Goal: Information Seeking & Learning: Understand process/instructions

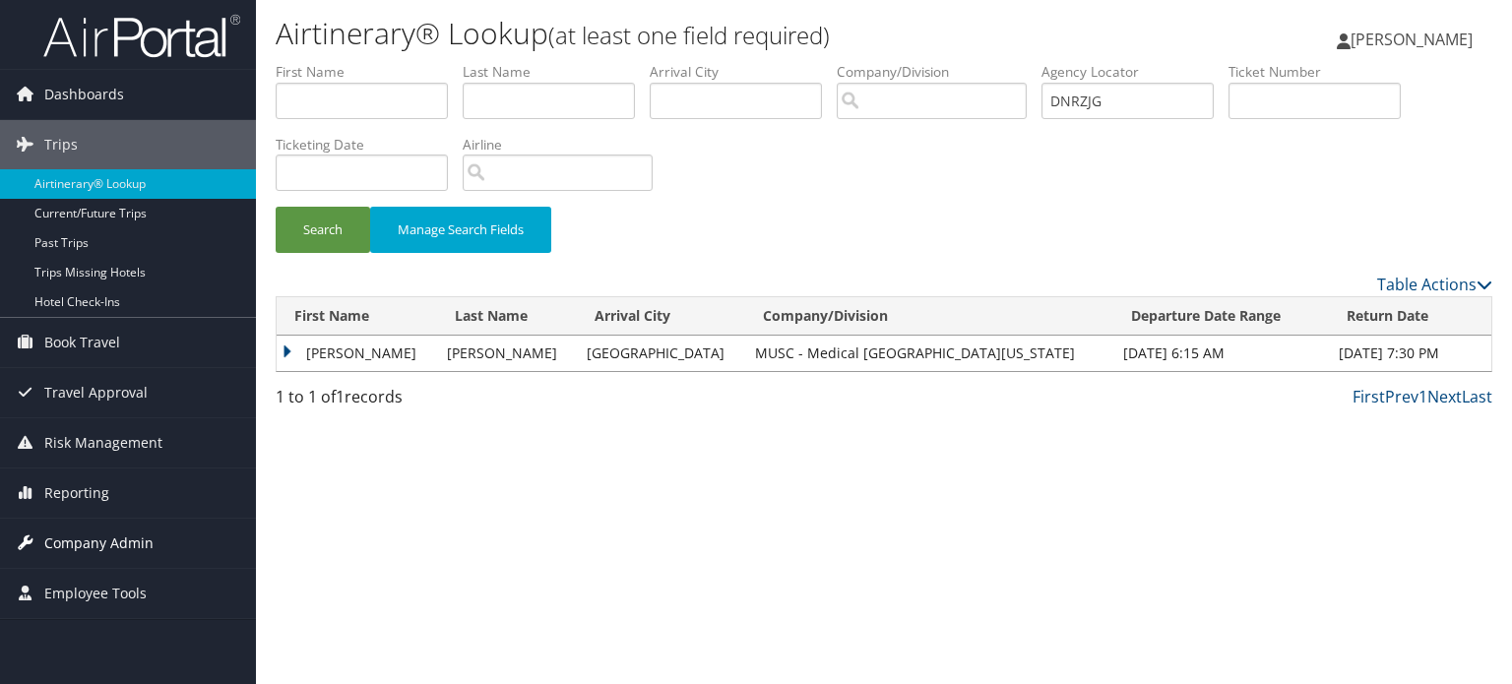
click at [94, 550] on span "Company Admin" at bounding box center [98, 543] width 109 height 49
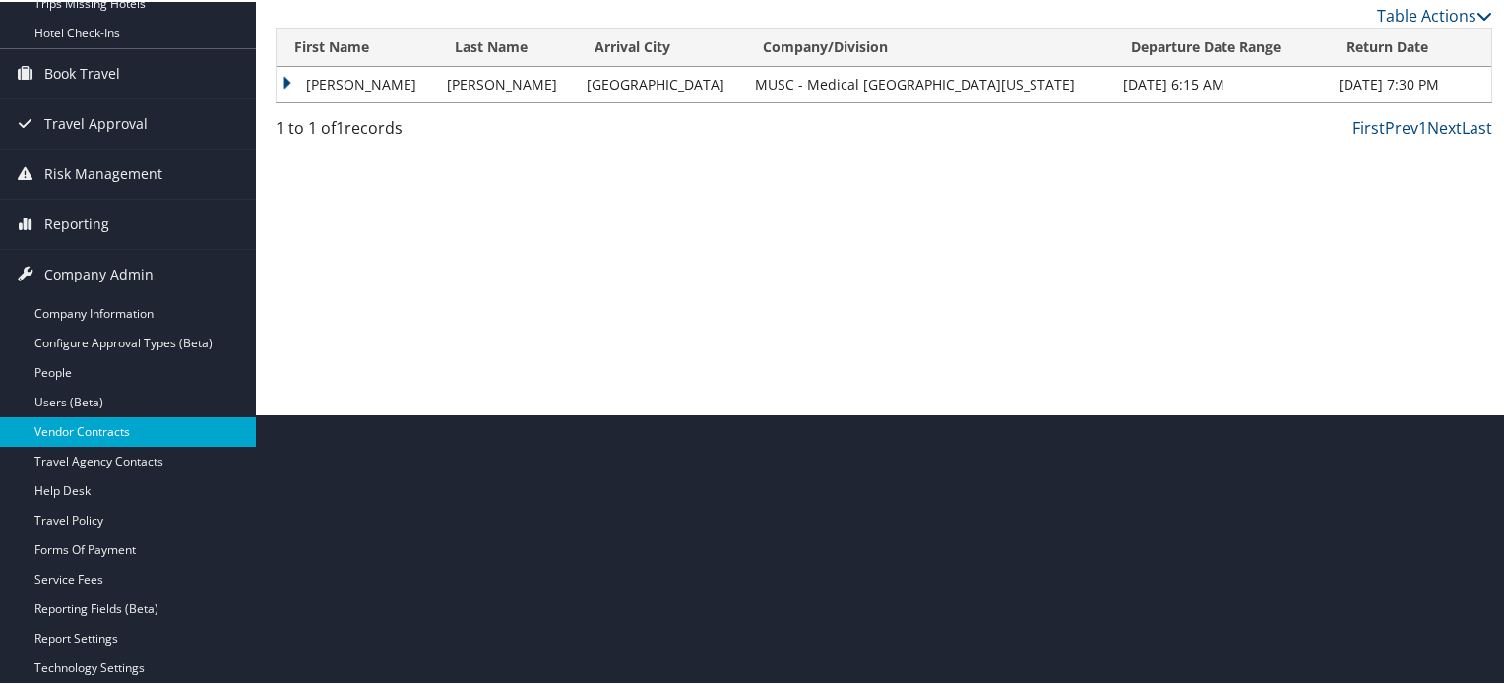
scroll to position [464, 0]
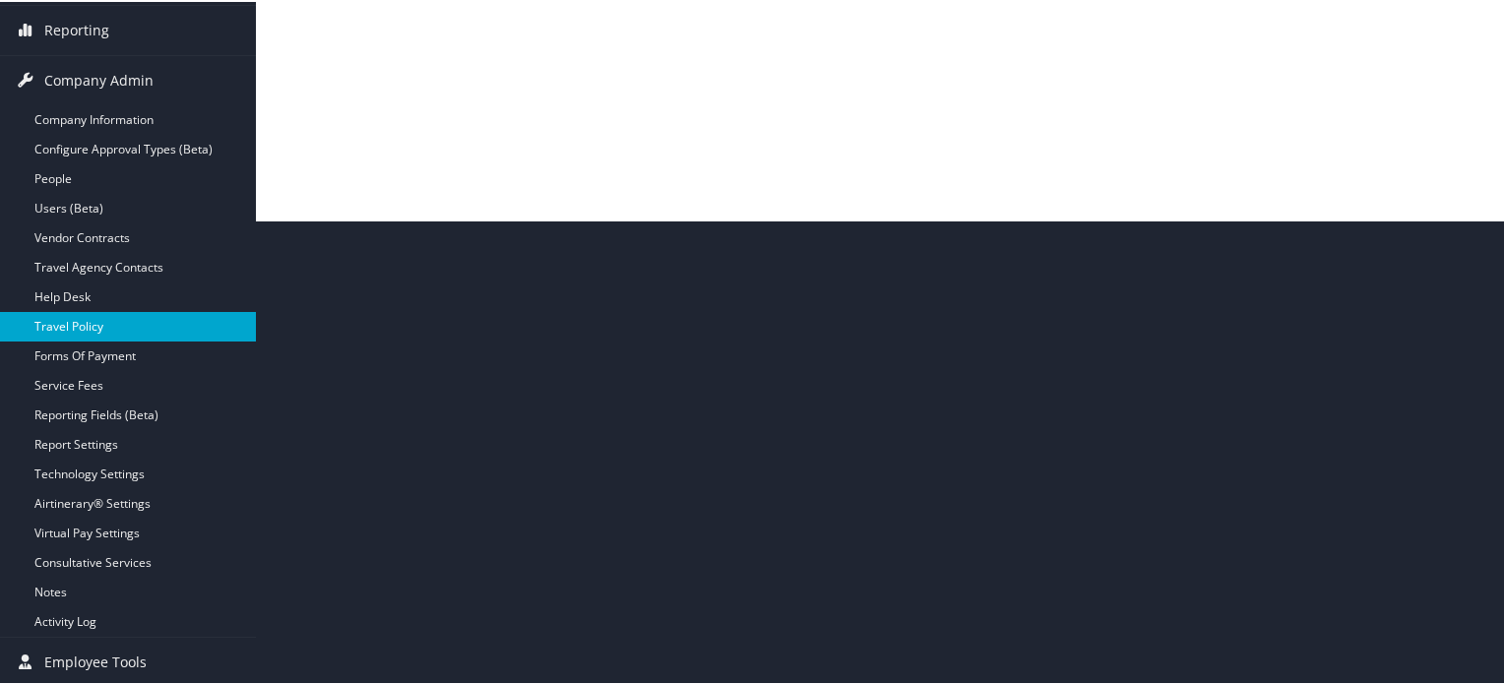
click at [88, 313] on link "Travel Policy" at bounding box center [128, 325] width 256 height 30
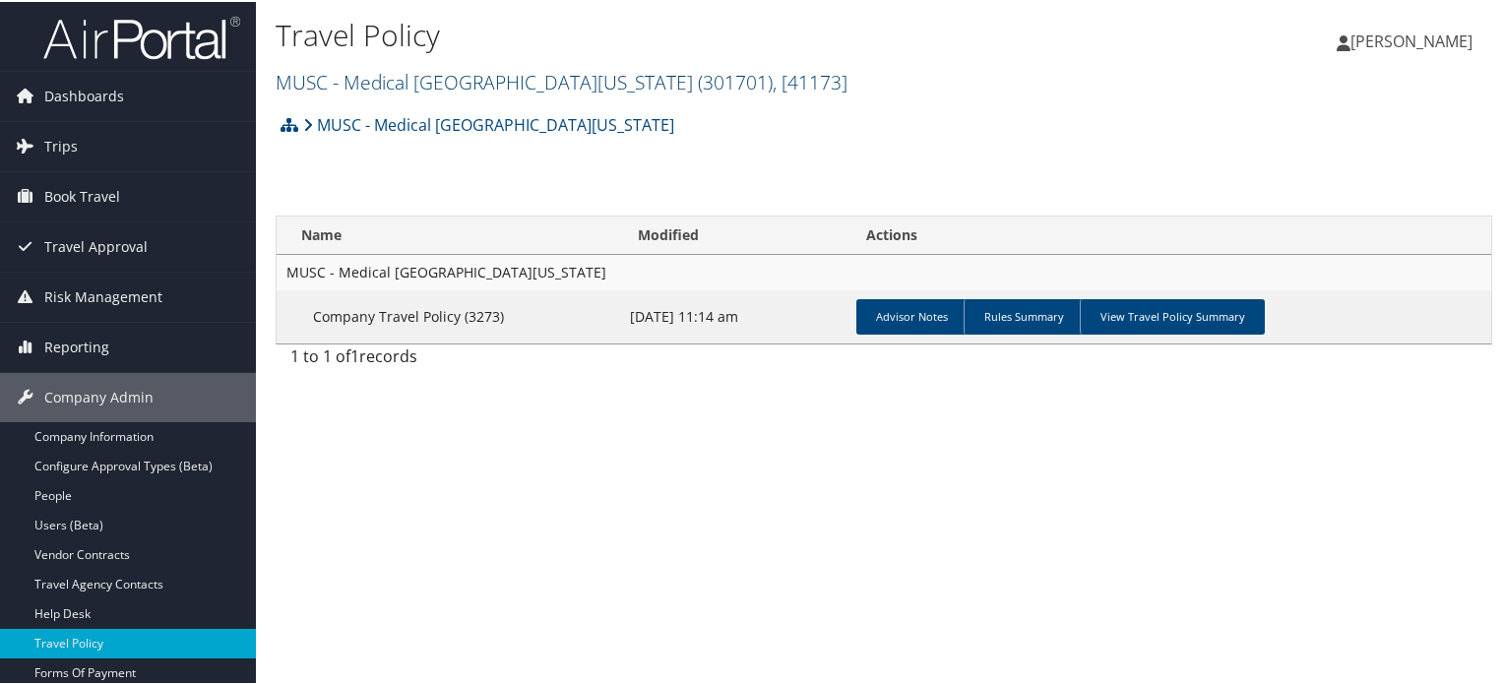
click at [510, 83] on link "MUSC - [GEOGRAPHIC_DATA][US_STATE] ( 301701 ) , [ 41173 ]" at bounding box center [562, 80] width 572 height 27
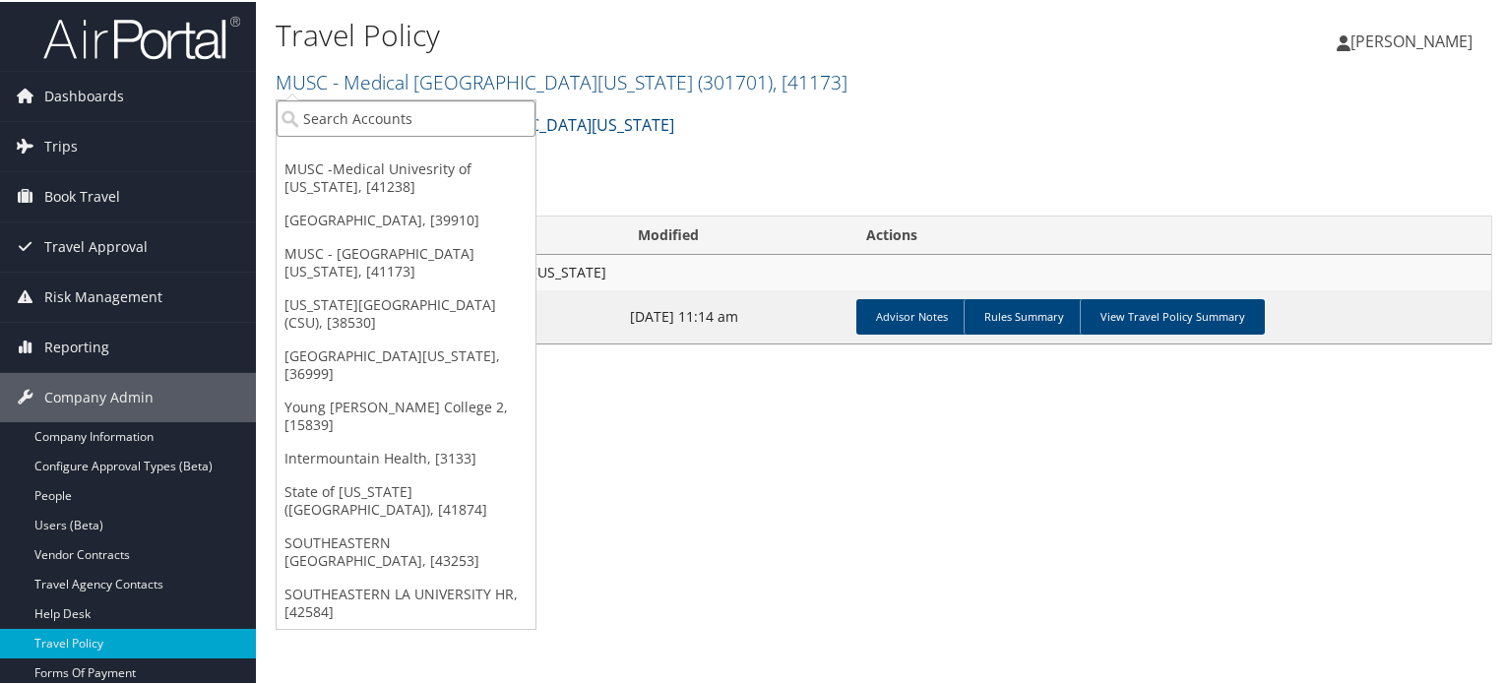
click at [483, 123] on input "search" at bounding box center [406, 116] width 259 height 36
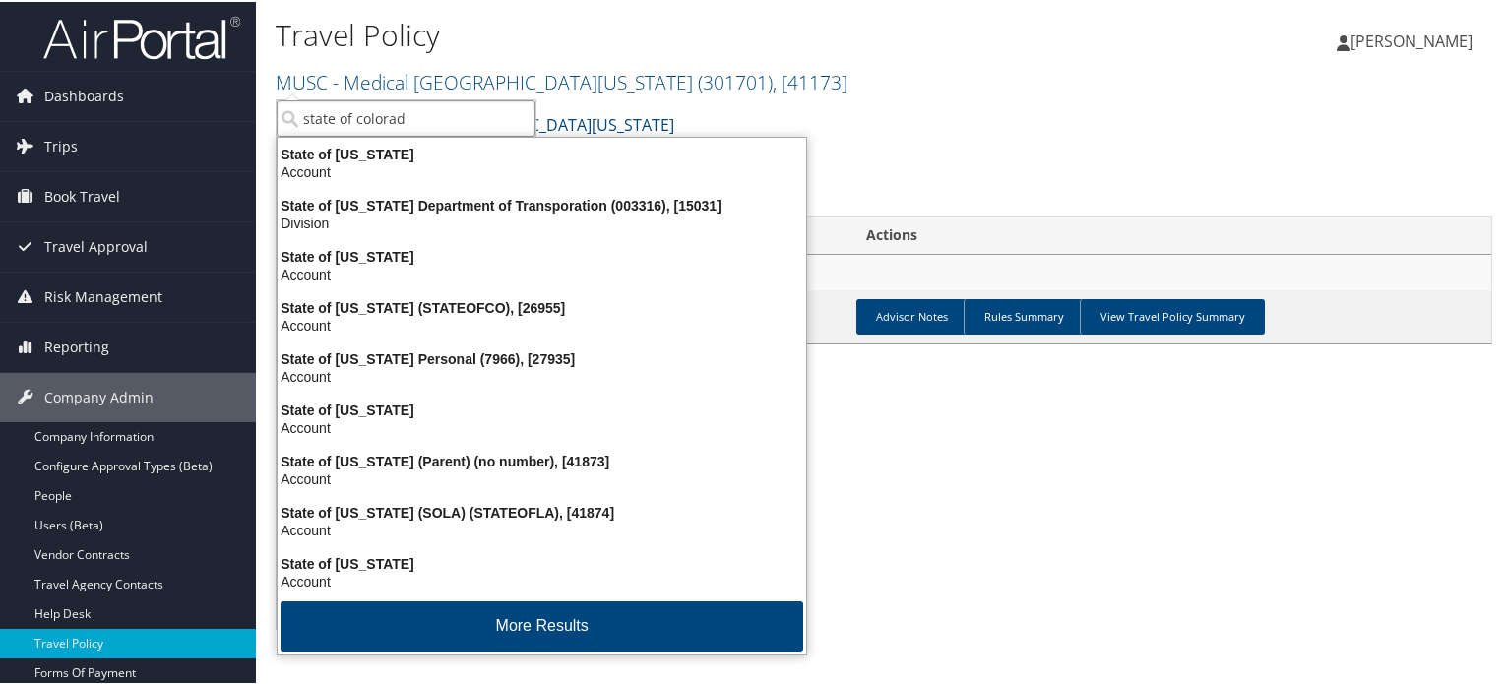
type input "state of colorado"
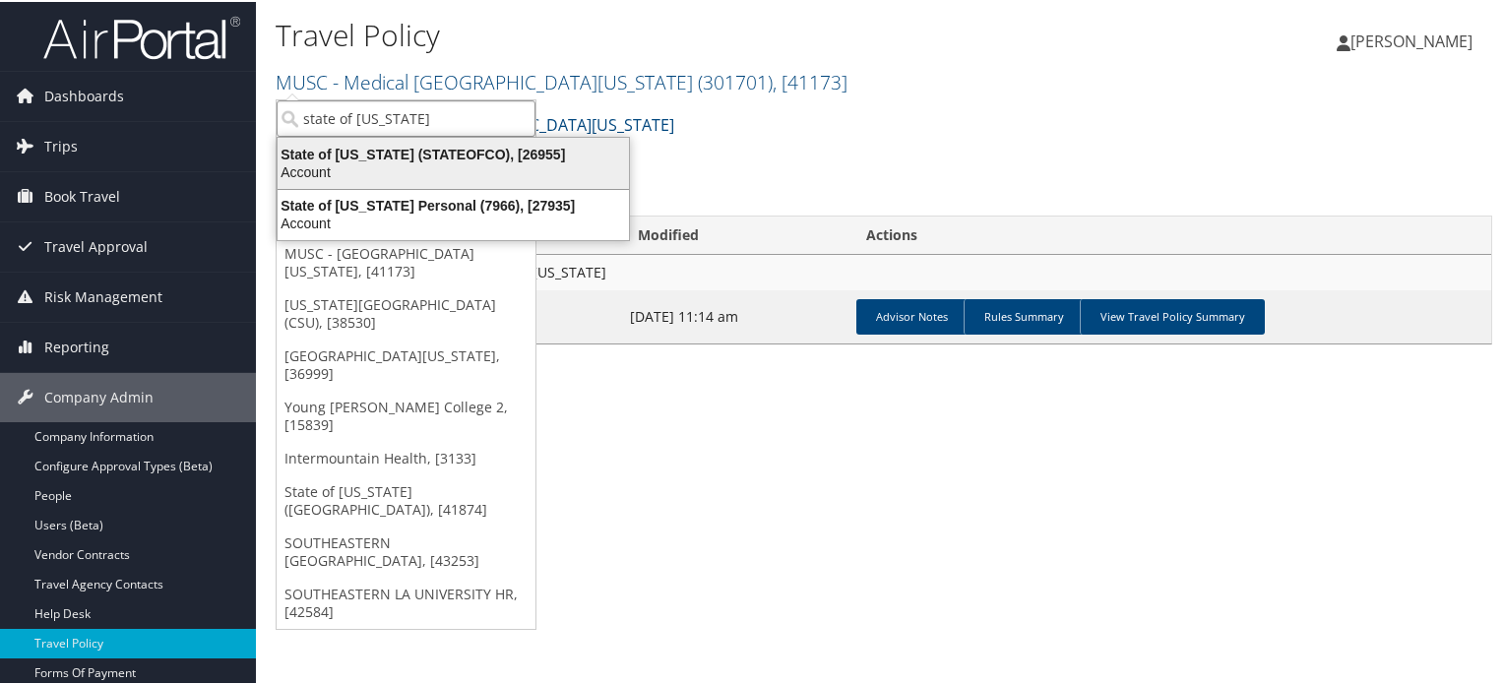
click at [421, 146] on div "State of Colorado (STATEOFCO), [26955]" at bounding box center [453, 153] width 375 height 18
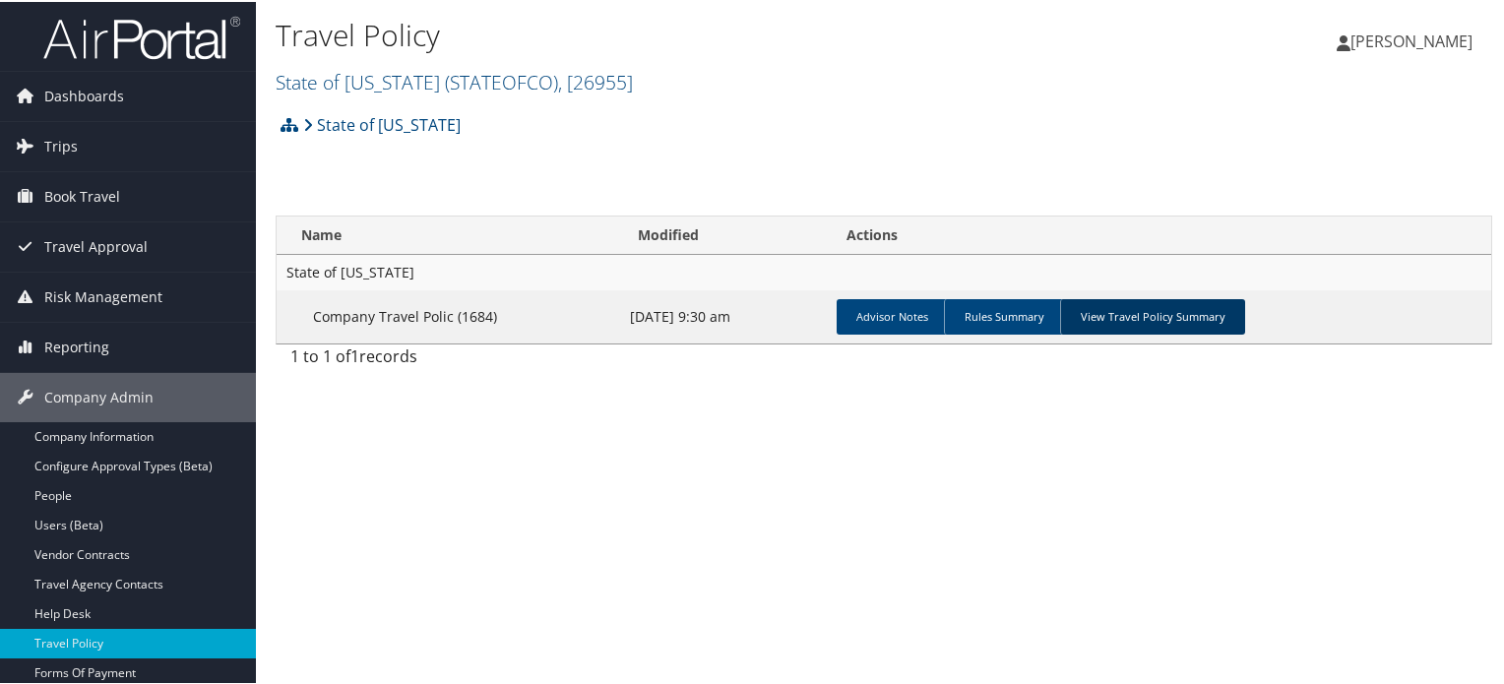
click at [1158, 308] on link "View Travel Policy Summary" at bounding box center [1152, 314] width 185 height 35
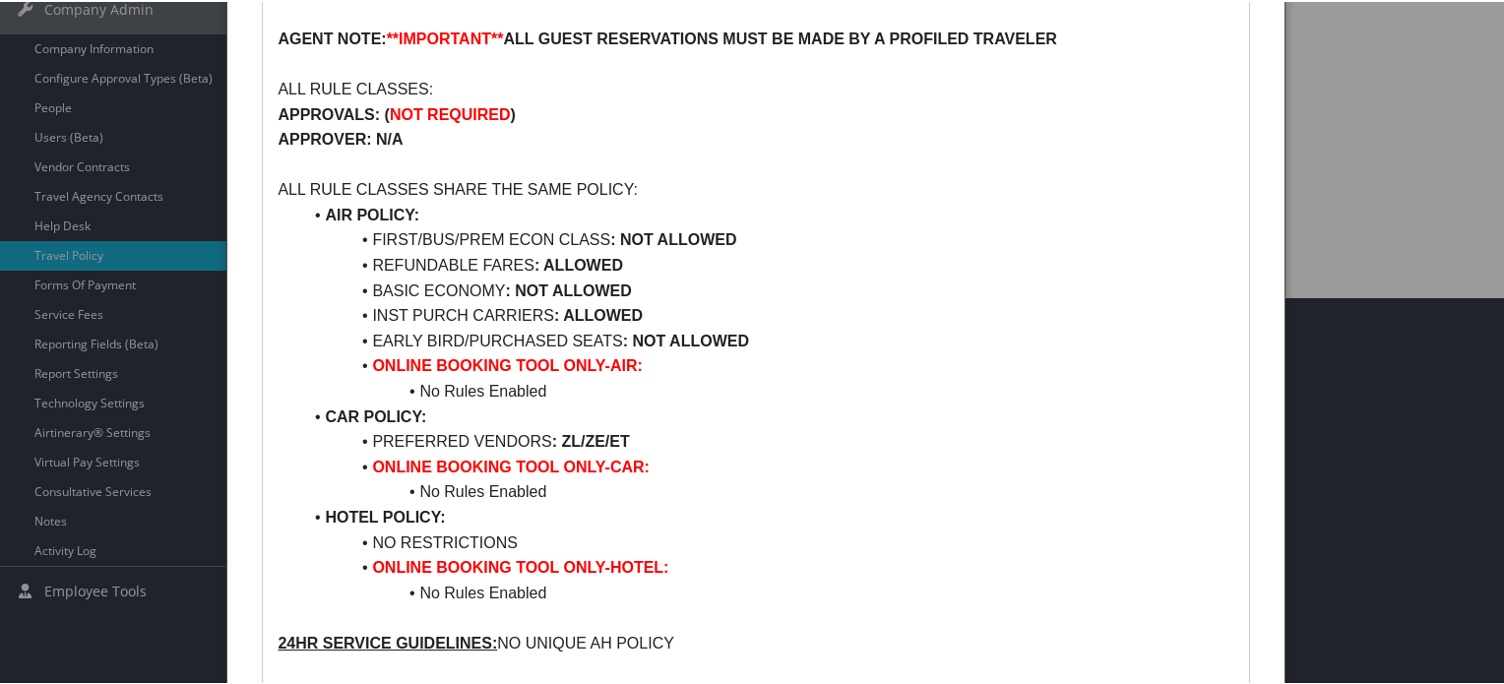
scroll to position [394, 0]
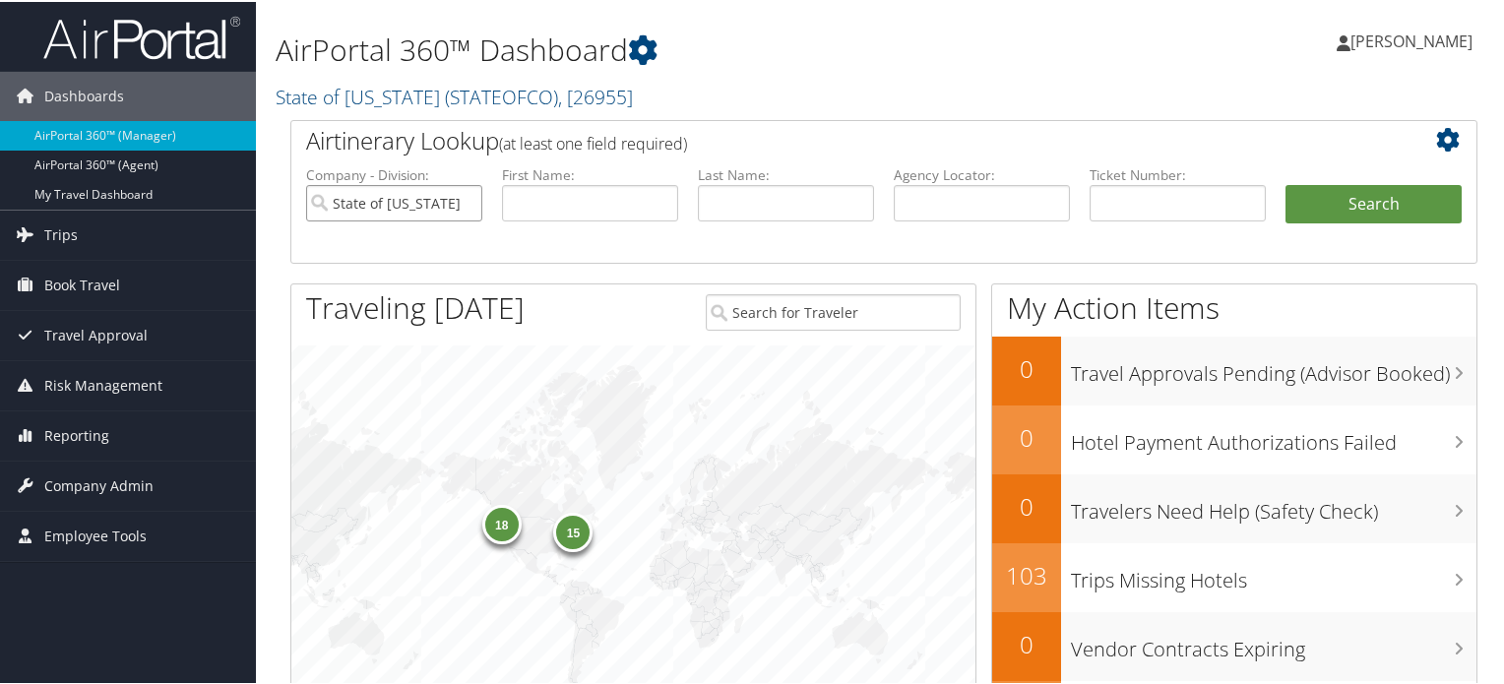
click at [463, 191] on input "State of [US_STATE]" at bounding box center [394, 201] width 176 height 36
click at [948, 178] on label "Agency Locator:" at bounding box center [982, 173] width 176 height 20
drag, startPoint x: 989, startPoint y: 190, endPoint x: 1005, endPoint y: 198, distance: 17.6
click at [989, 190] on input "text" at bounding box center [982, 201] width 176 height 36
paste input "DNS1F4"
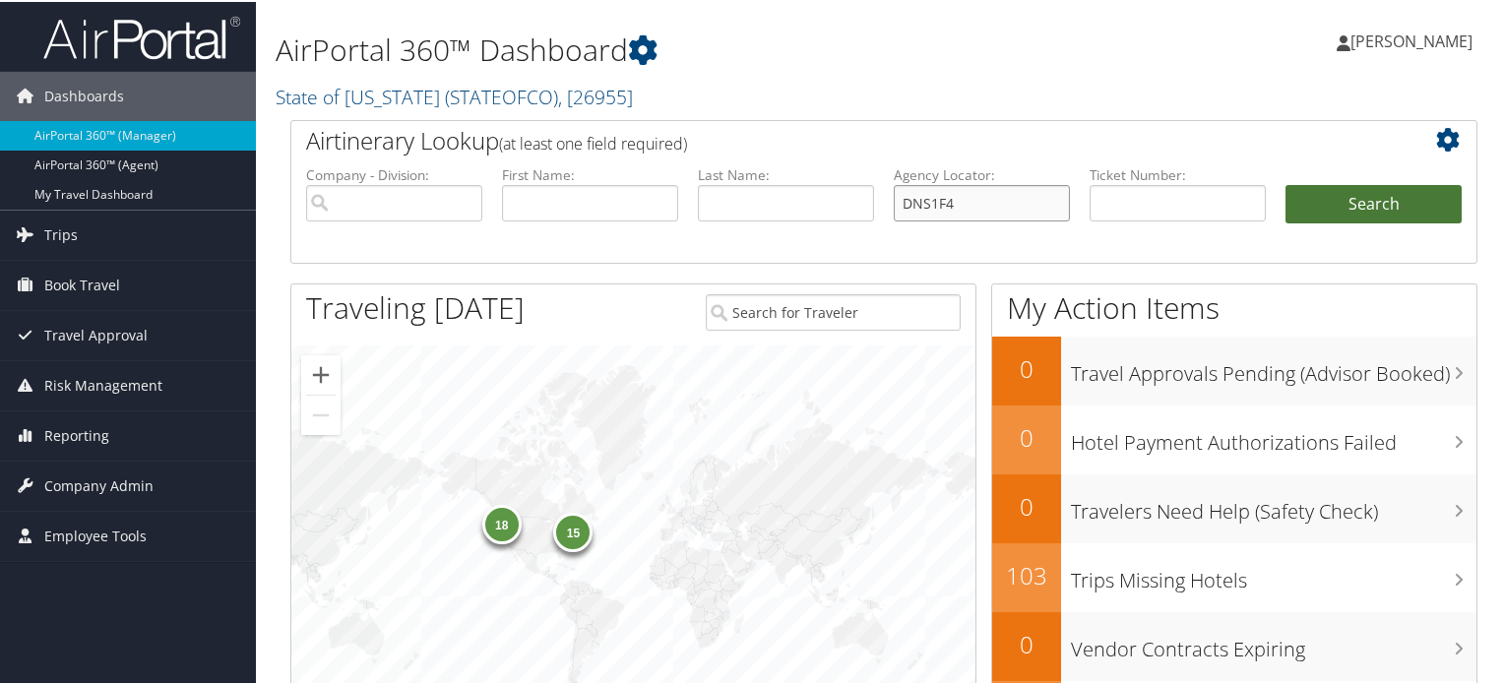
type input "DNS1F4"
click at [1403, 196] on button "Search" at bounding box center [1373, 202] width 176 height 39
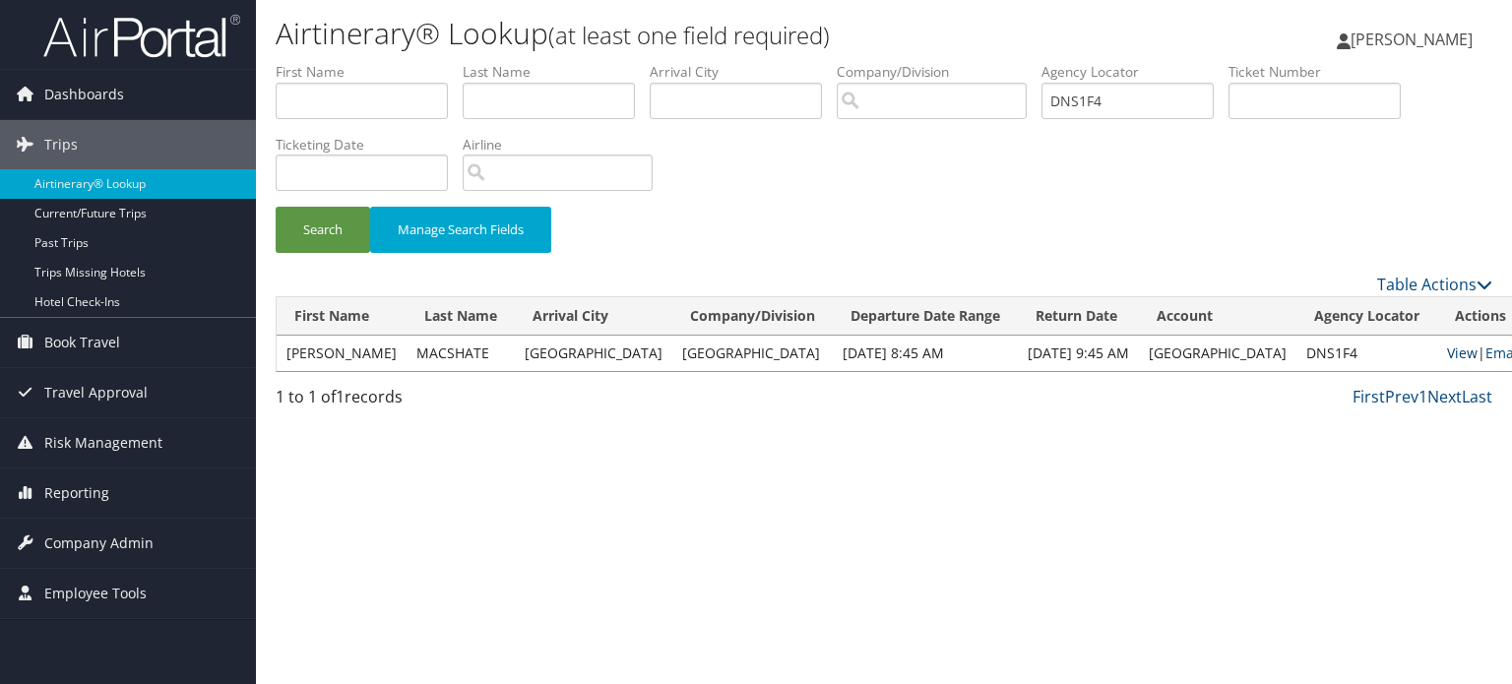
click at [1447, 347] on link "View" at bounding box center [1462, 352] width 31 height 19
drag, startPoint x: 1131, startPoint y: 93, endPoint x: 987, endPoint y: 97, distance: 143.7
click at [987, 62] on ul "First Name Last Name Departure City Arrival City Company/Division Airport/City …" at bounding box center [884, 62] width 1216 height 0
paste input "TJ6R"
type input "DNTJ6R"
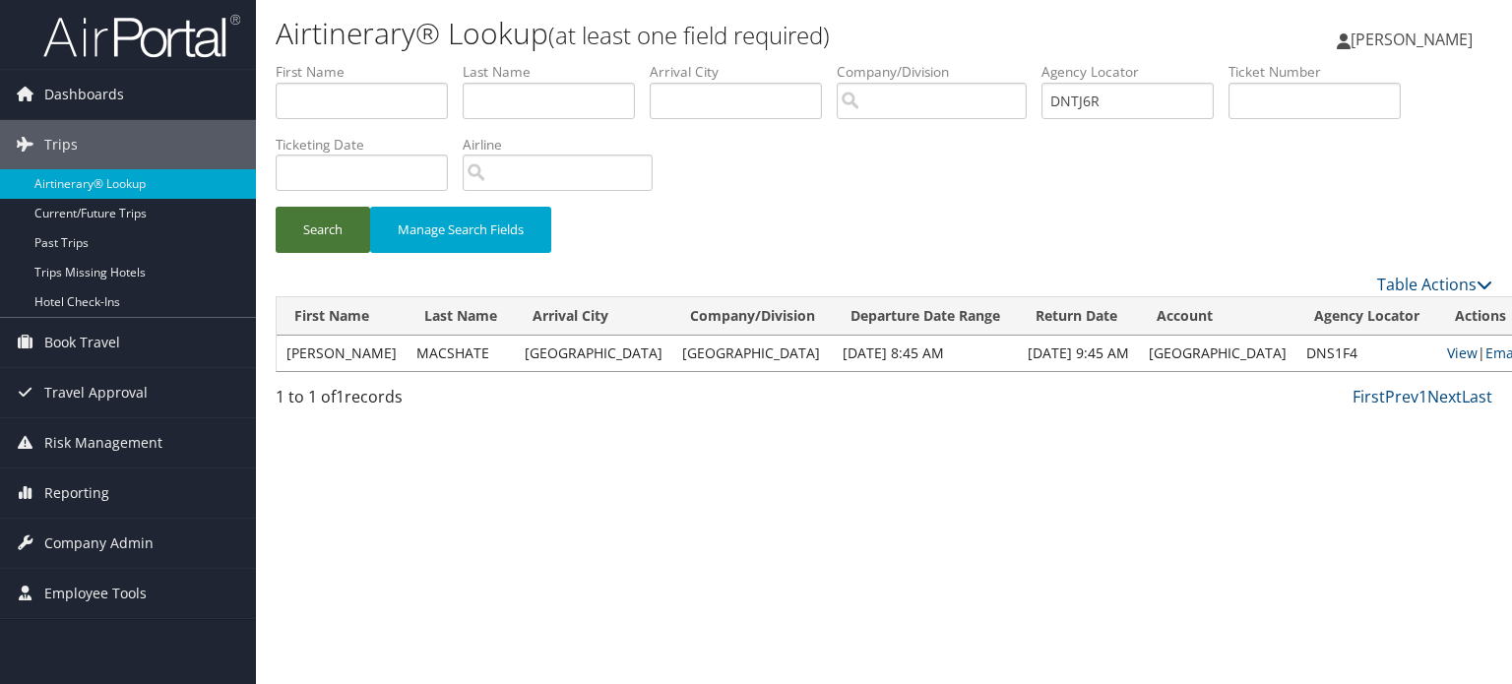
click at [320, 232] on button "Search" at bounding box center [323, 230] width 94 height 46
click at [1436, 353] on link "View" at bounding box center [1451, 352] width 31 height 19
click at [117, 544] on span "Company Admin" at bounding box center [98, 543] width 109 height 49
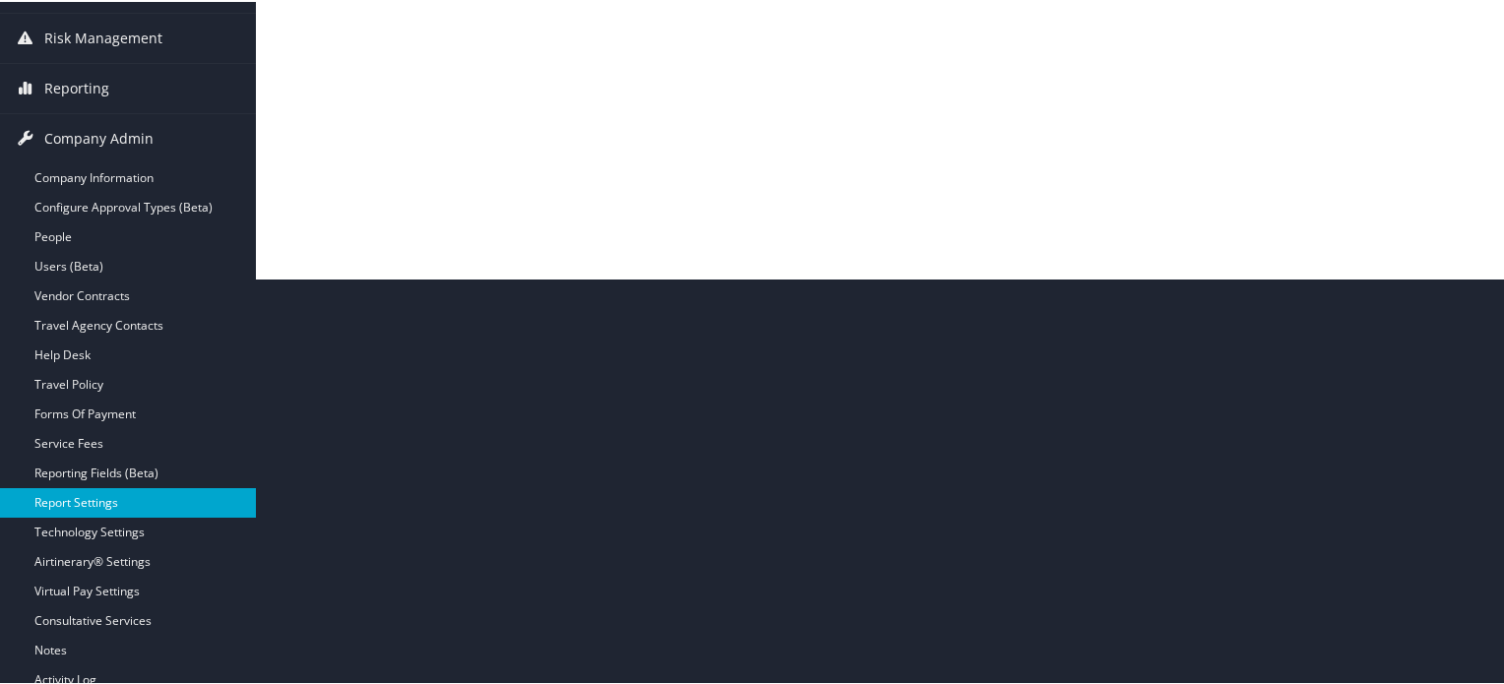
scroll to position [464, 0]
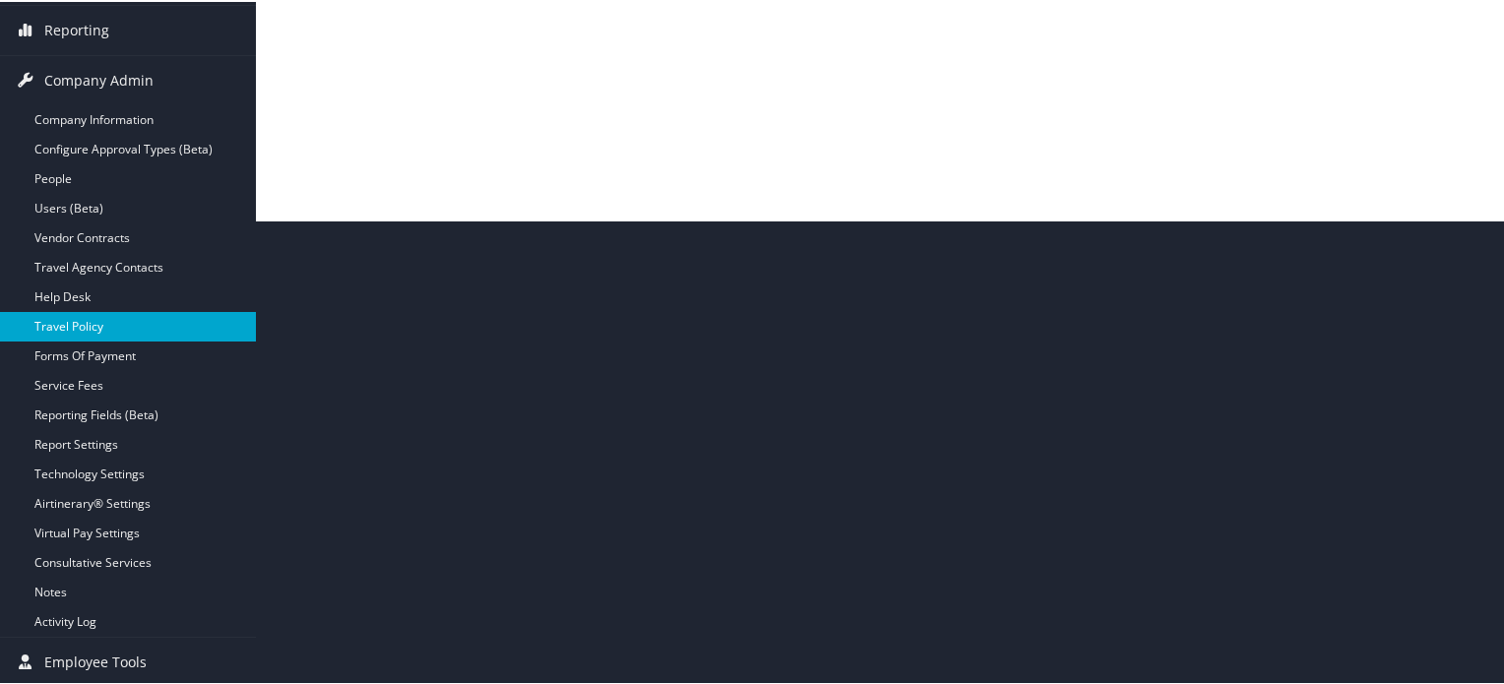
click at [94, 330] on link "Travel Policy" at bounding box center [128, 325] width 256 height 30
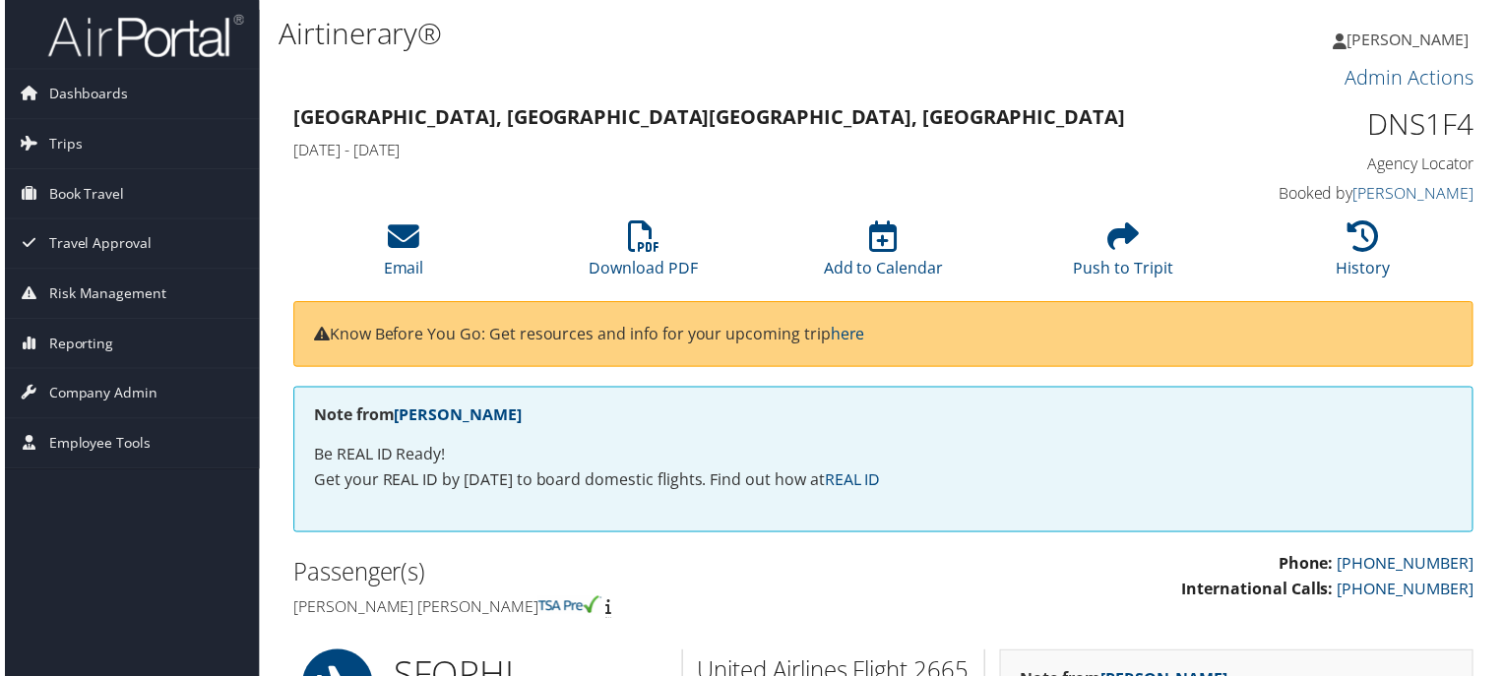
click at [499, 249] on li "Email" at bounding box center [400, 253] width 241 height 80
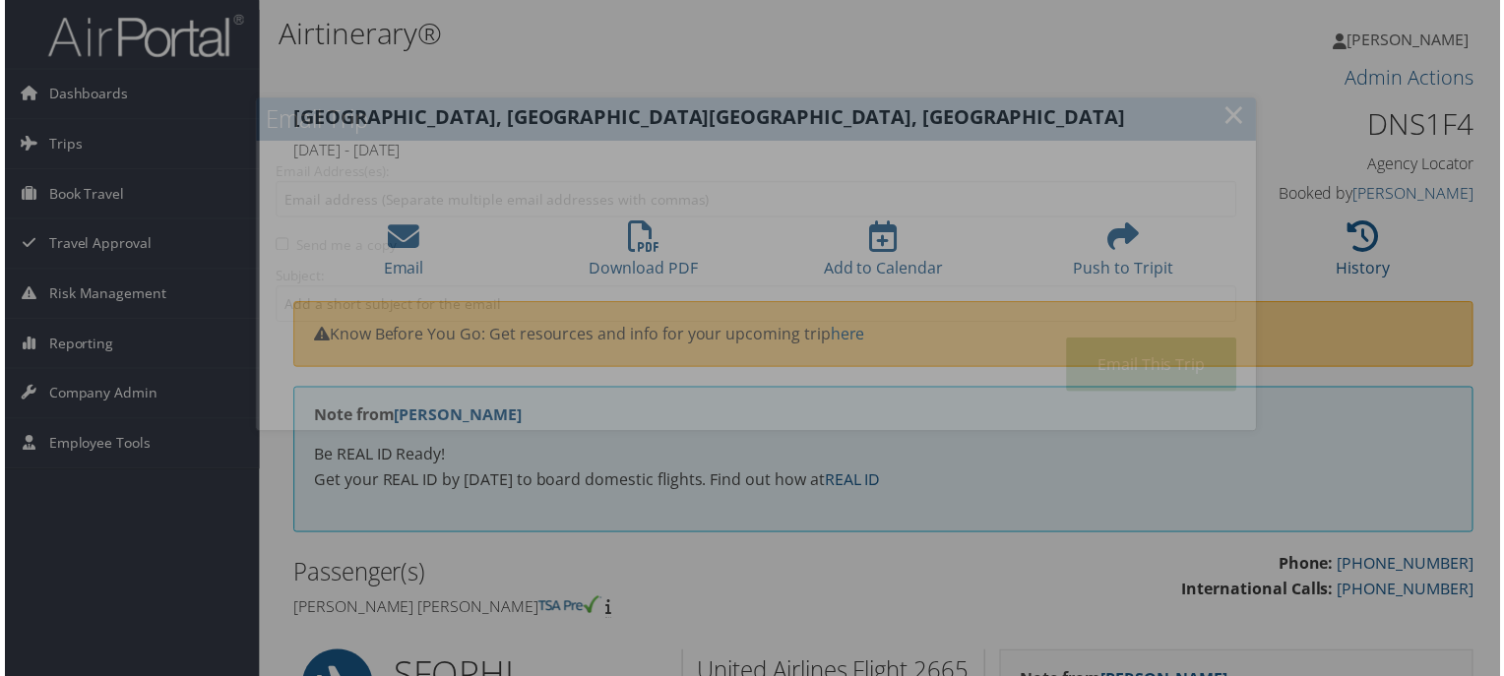
click at [627, 249] on div "Email Address(es): Send me a copy Subject: Email This Trip" at bounding box center [756, 288] width 966 height 252
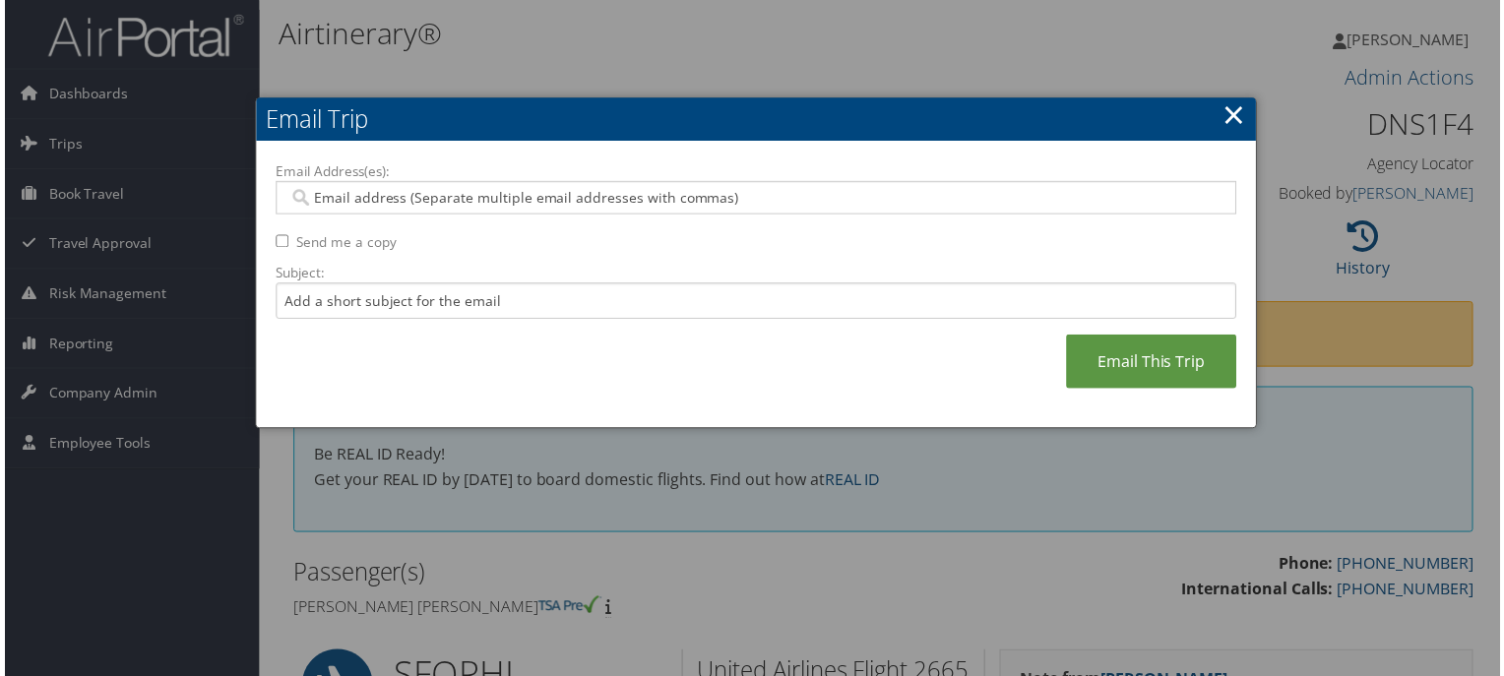
click at [1241, 111] on link "×" at bounding box center [1236, 114] width 23 height 39
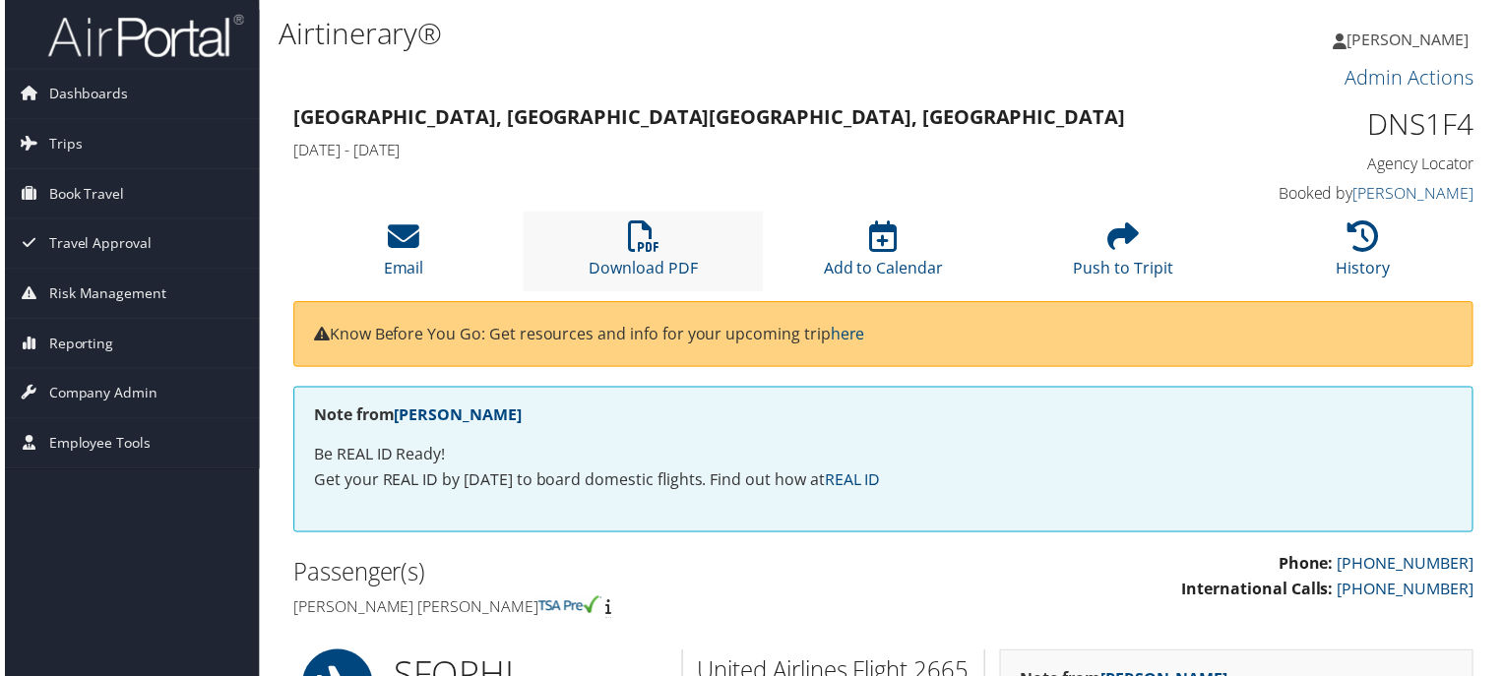
click at [656, 249] on li "Download PDF" at bounding box center [642, 253] width 241 height 80
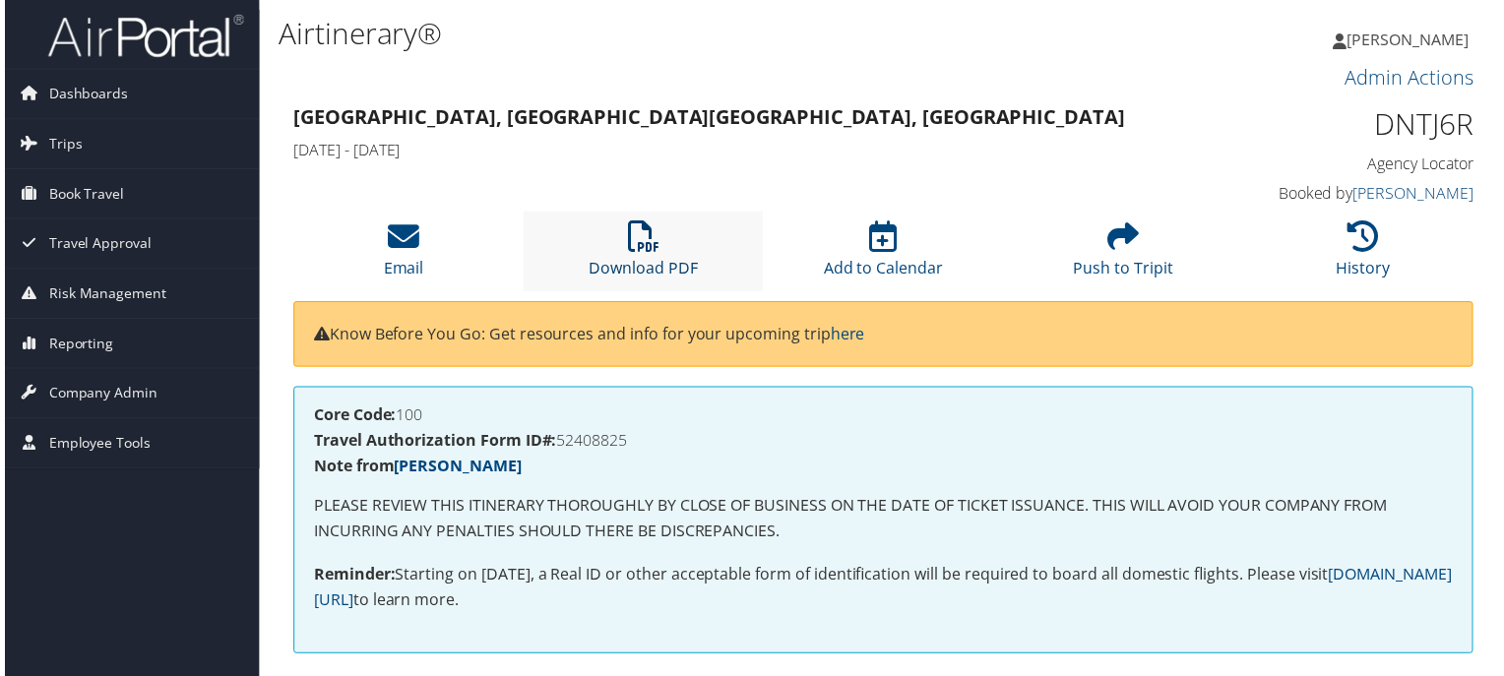
click at [640, 238] on icon at bounding box center [642, 237] width 31 height 31
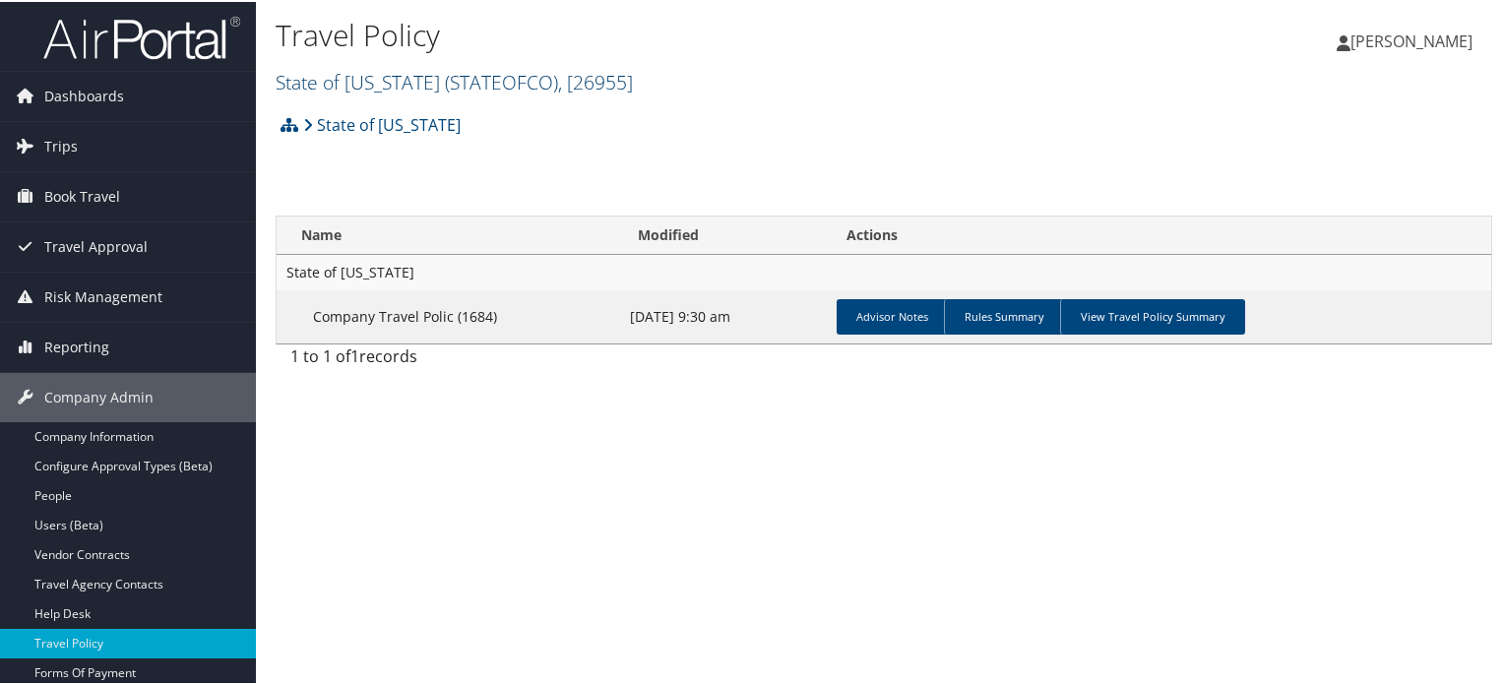
click at [572, 89] on span ", [ 26955 ]" at bounding box center [595, 80] width 75 height 27
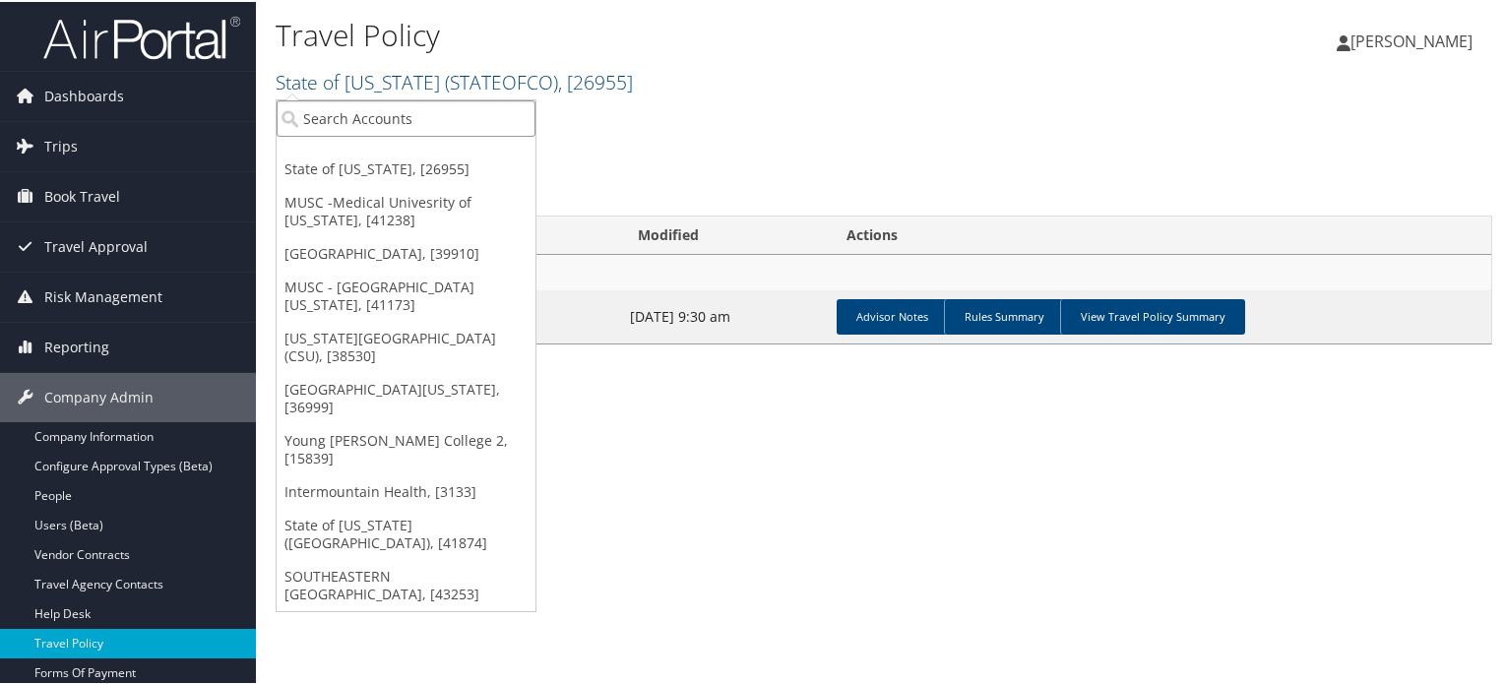
click at [378, 127] on input "search" at bounding box center [406, 116] width 259 height 36
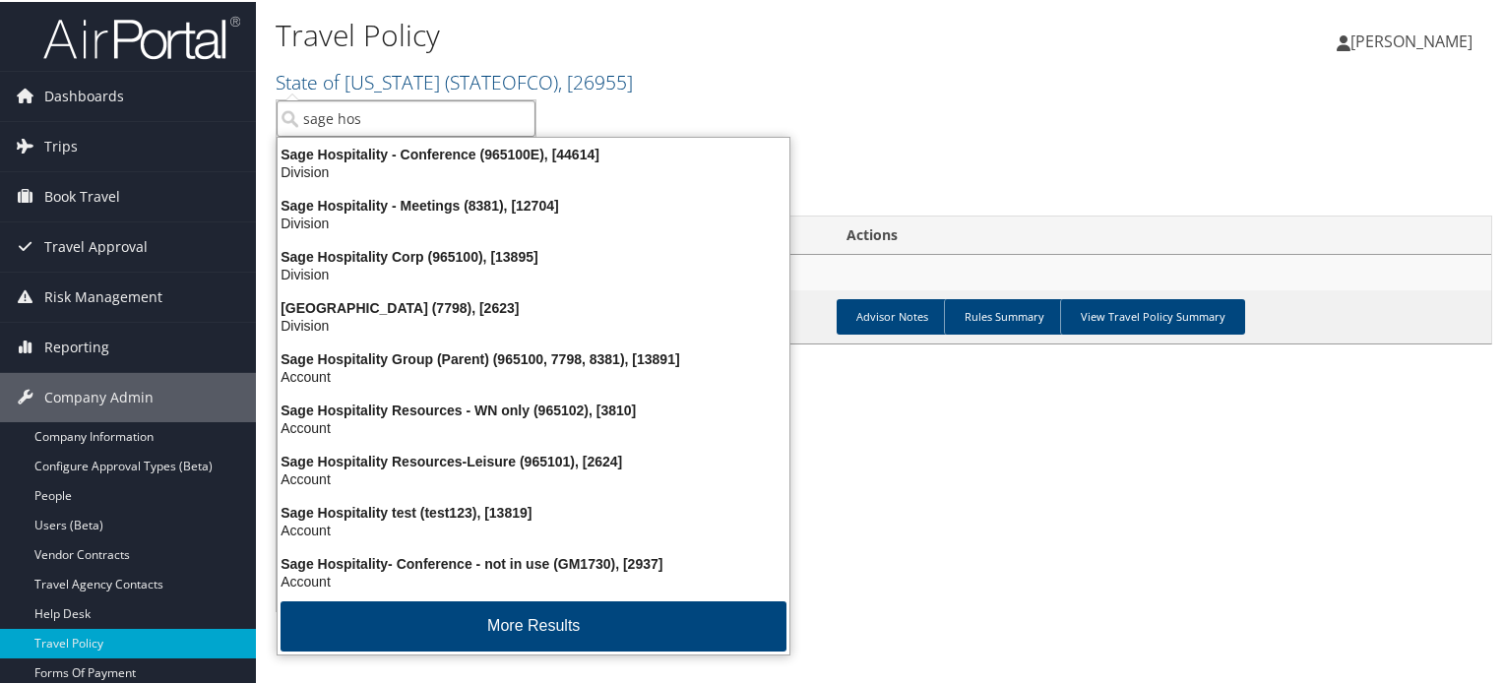
type input "sage hos"
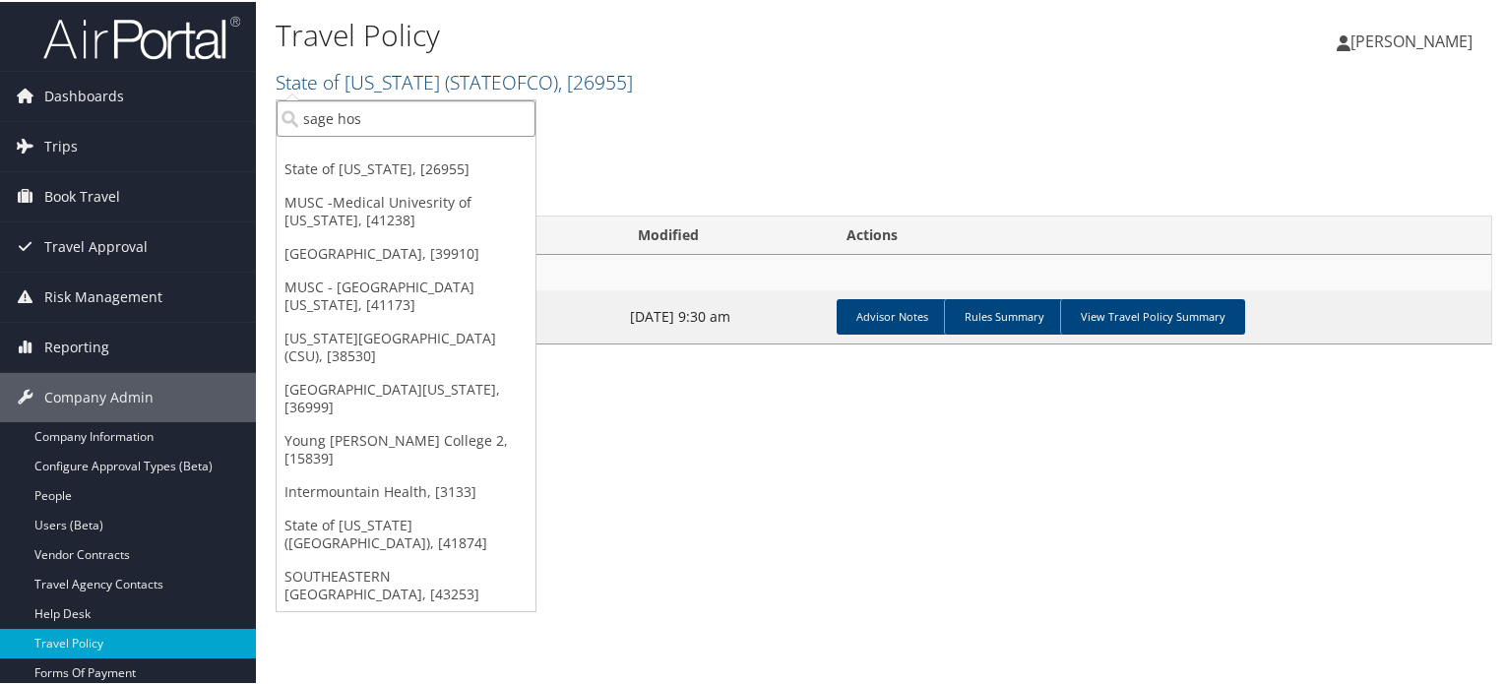
click at [384, 118] on input "sage hos" at bounding box center [406, 116] width 259 height 36
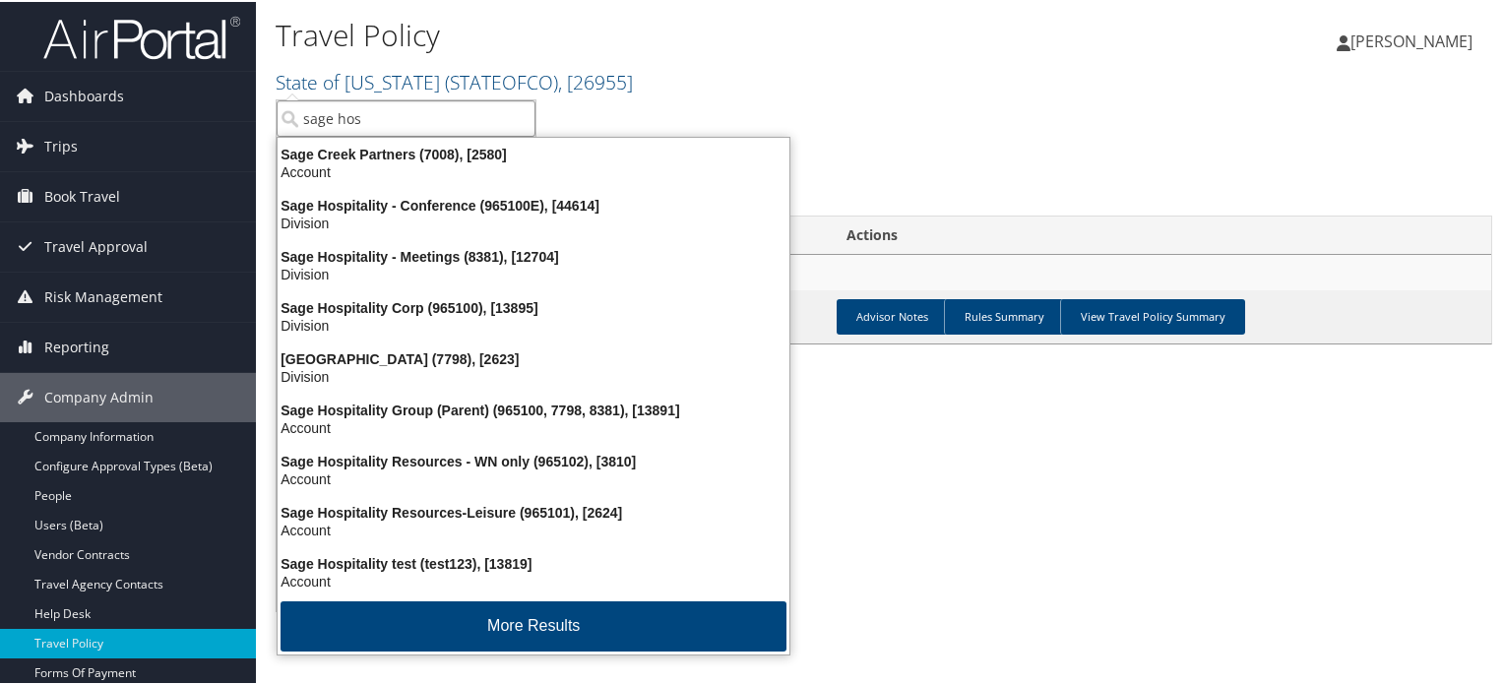
type input "sage hosp"
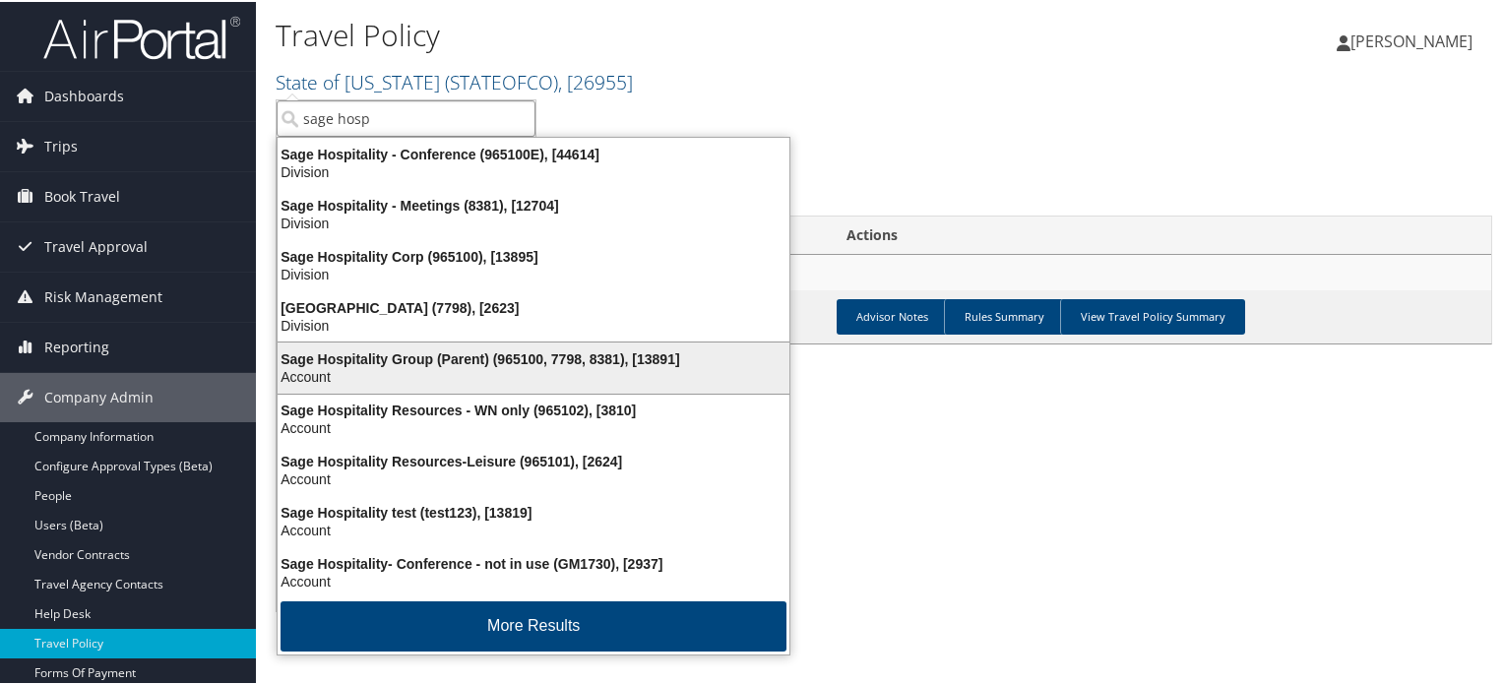
click at [502, 354] on div "Sage Hospitality Group (Parent) (965100, 7798, 8381), [13891]" at bounding box center [533, 357] width 535 height 18
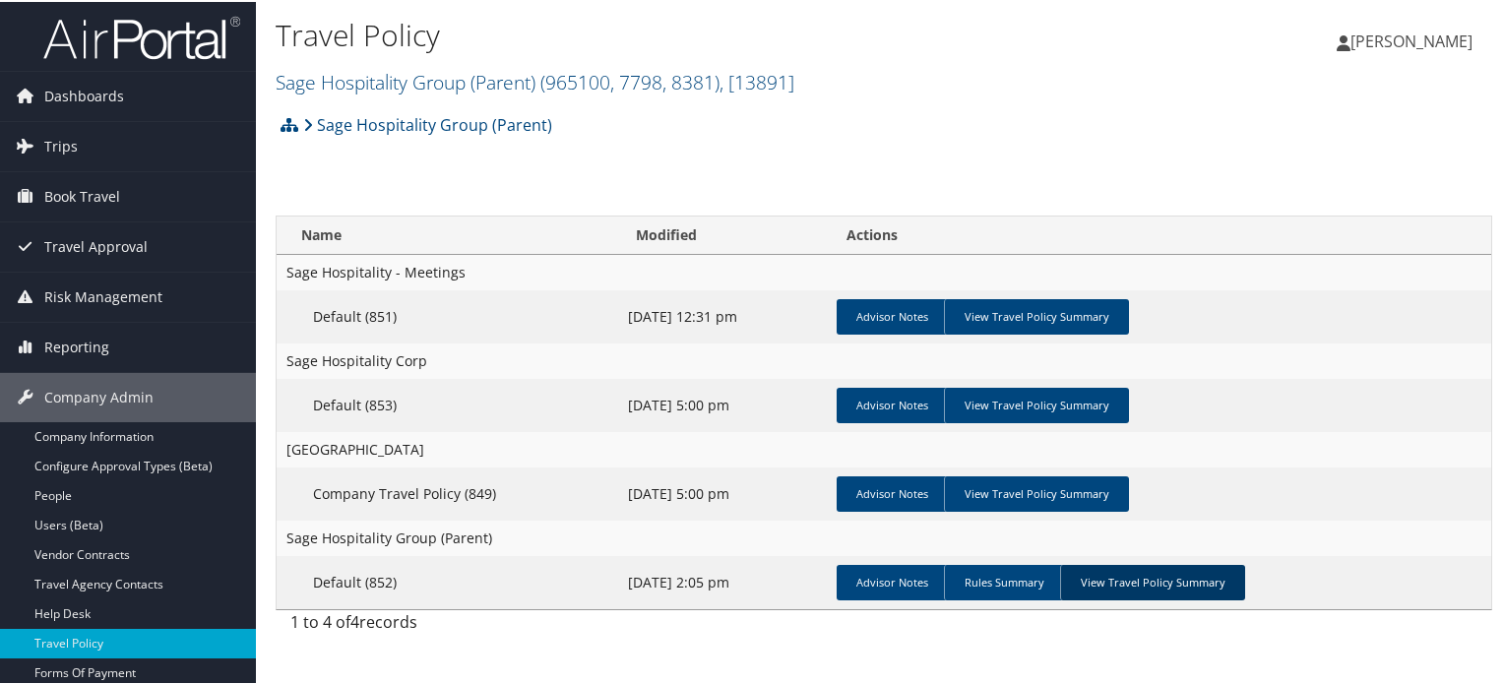
click at [1134, 582] on link "View Travel Policy Summary" at bounding box center [1152, 580] width 185 height 35
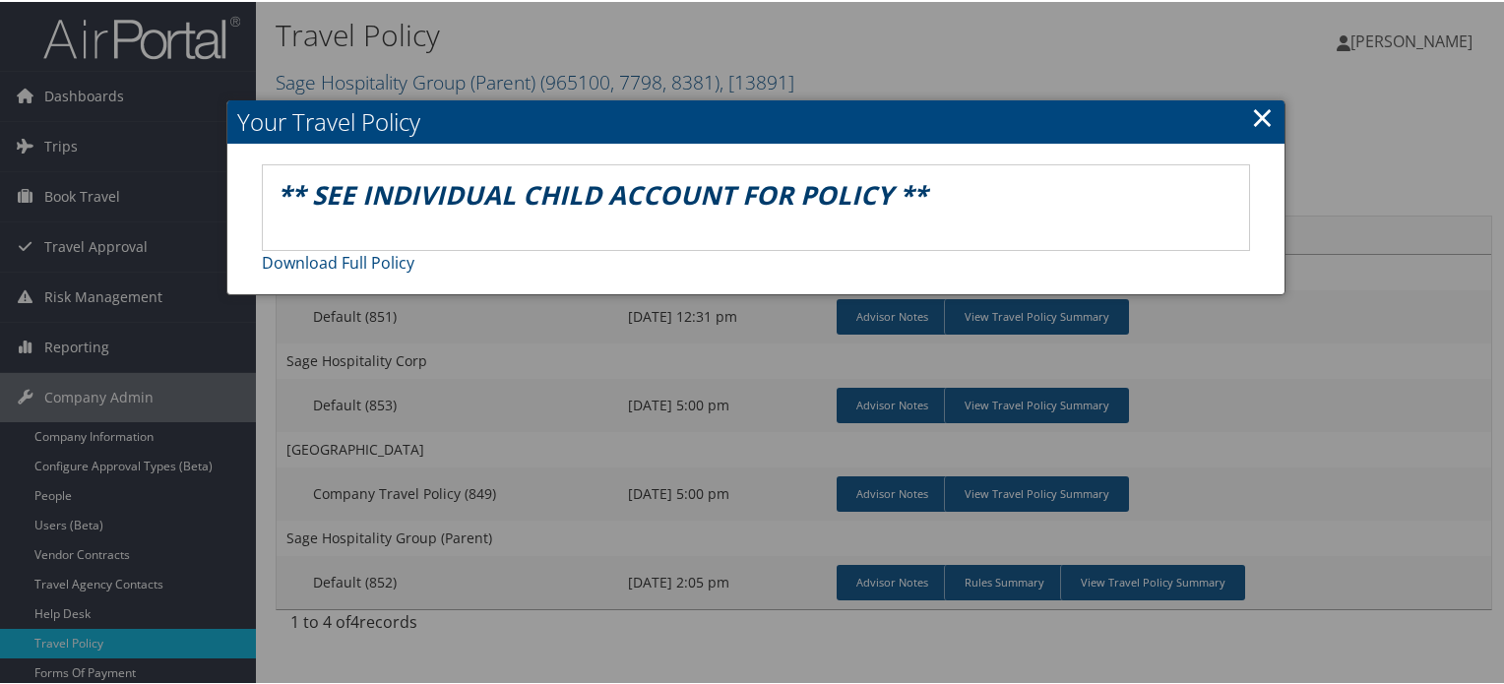
click at [1256, 118] on link "×" at bounding box center [1262, 114] width 23 height 39
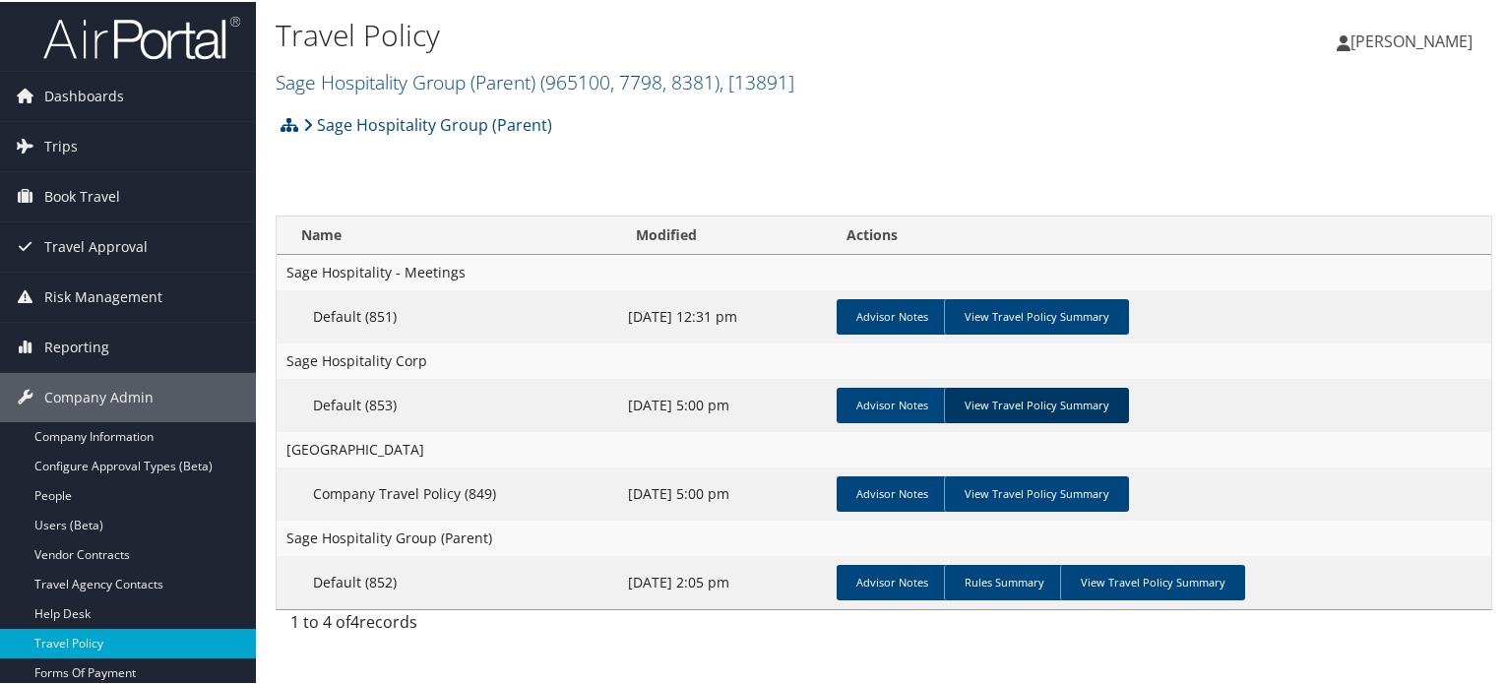
click at [1021, 401] on link "View Travel Policy Summary" at bounding box center [1036, 403] width 185 height 35
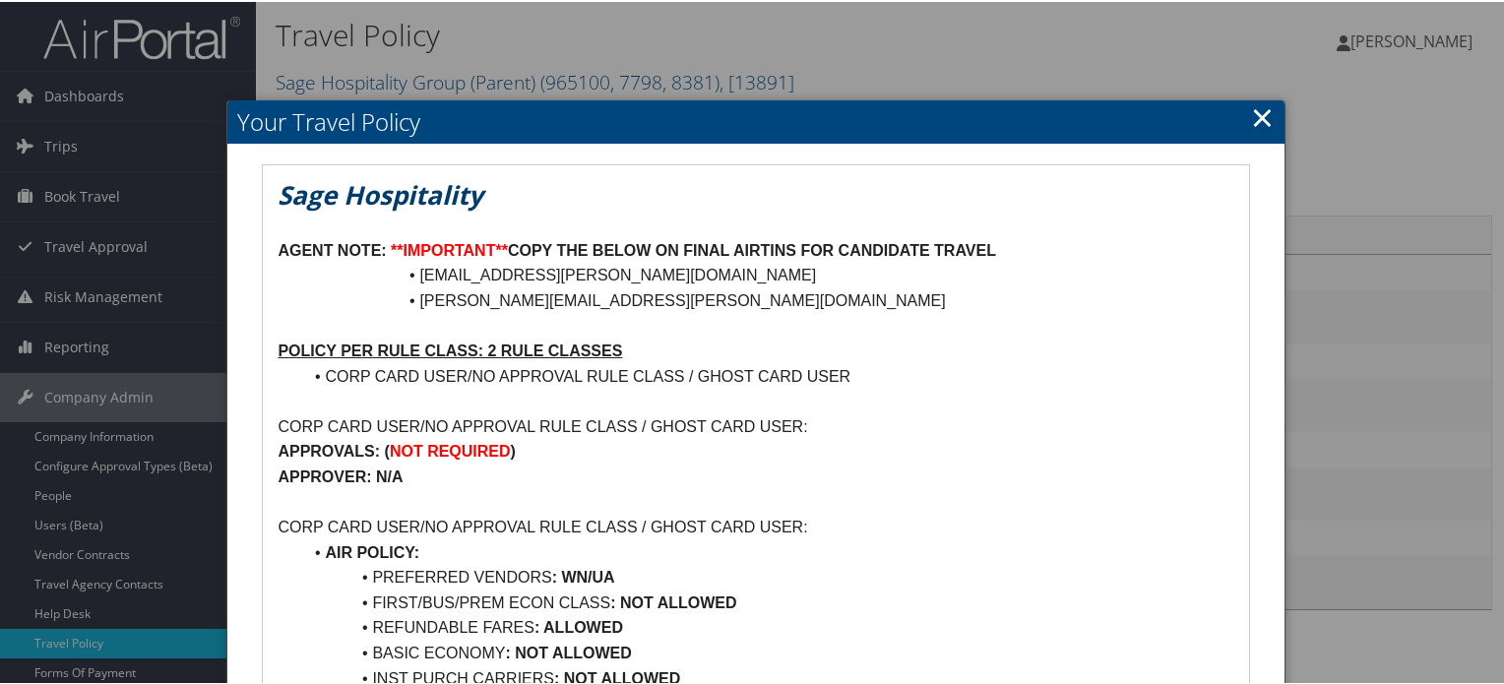
drag, startPoint x: 1242, startPoint y: 105, endPoint x: 1252, endPoint y: 112, distance: 12.0
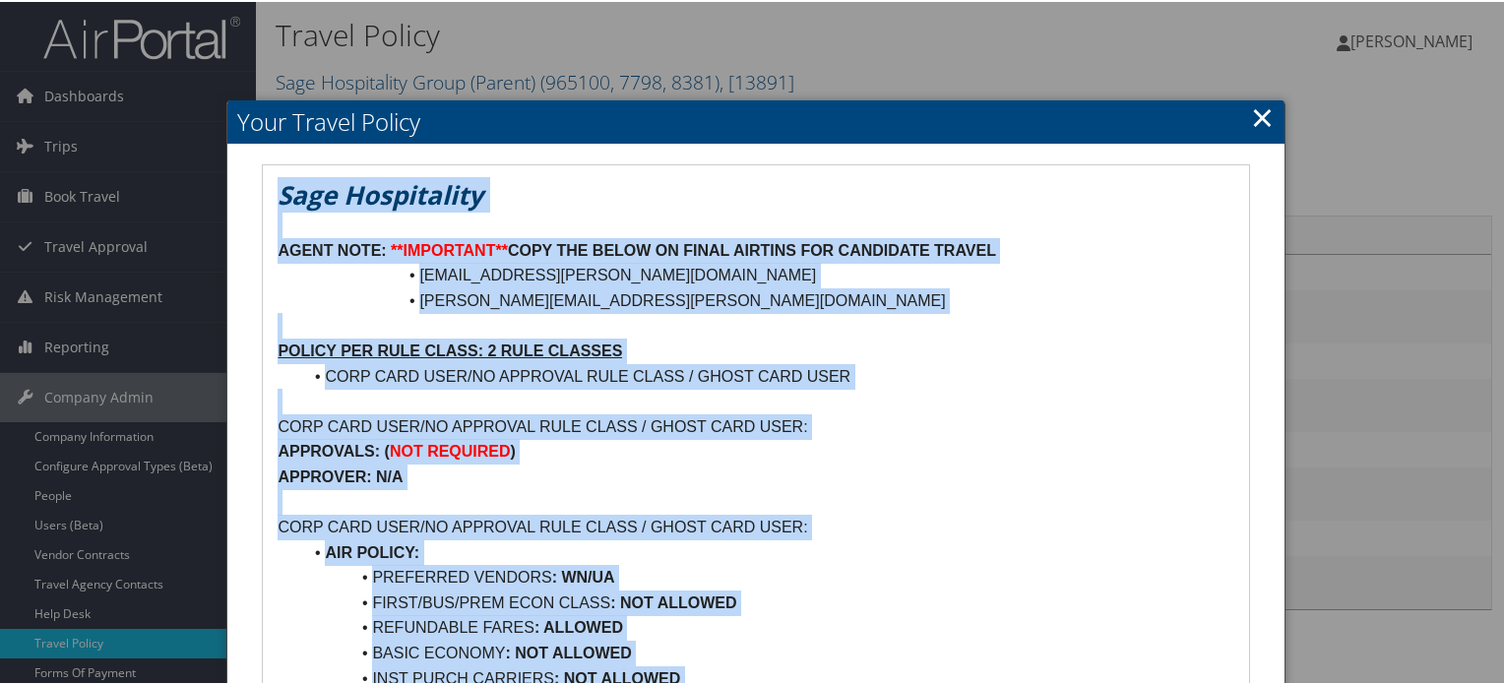
click at [1254, 112] on link "×" at bounding box center [1262, 114] width 23 height 39
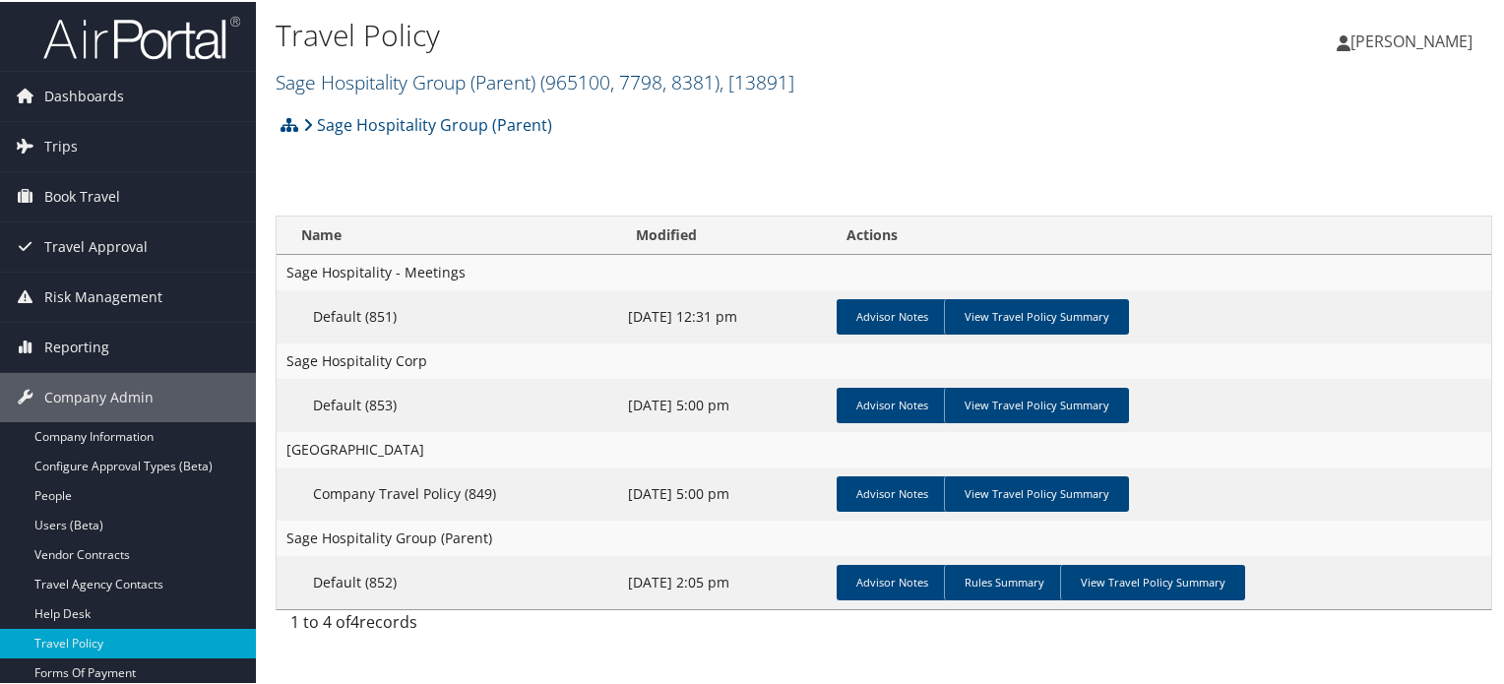
click at [493, 83] on link "Sage Hospitality Group (Parent) ( 965100, 7798, 8381 ) , [ 13891 ]" at bounding box center [535, 80] width 519 height 27
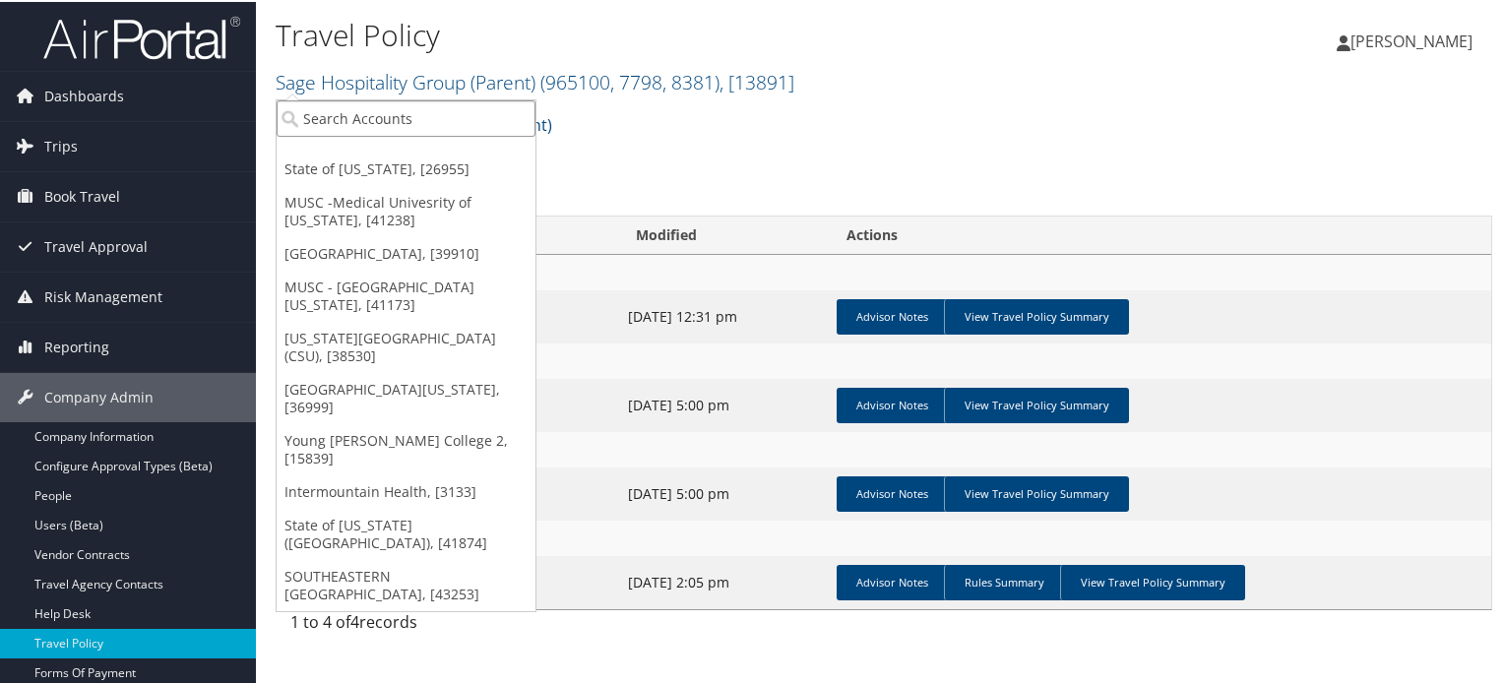
click at [453, 113] on input "search" at bounding box center [406, 116] width 259 height 36
type input "venture"
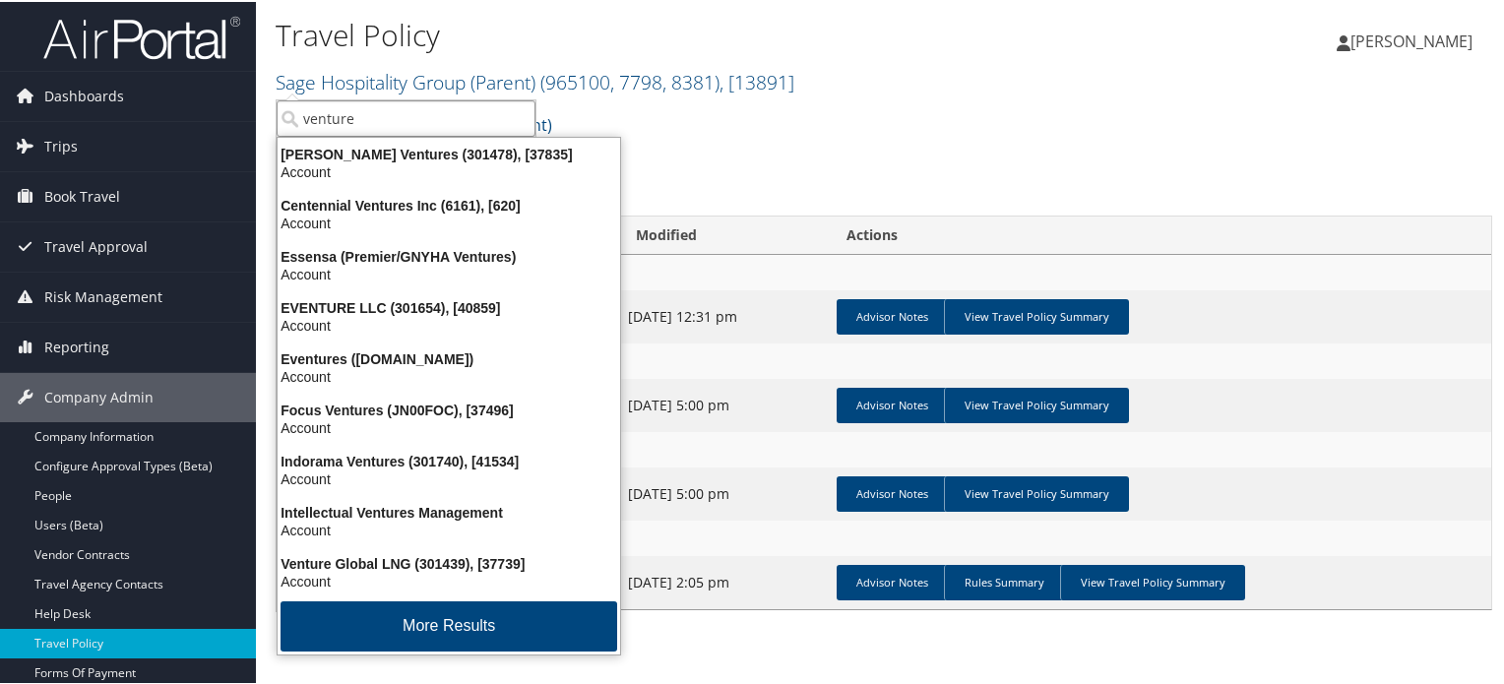
click at [398, 116] on input "venture" at bounding box center [406, 116] width 259 height 36
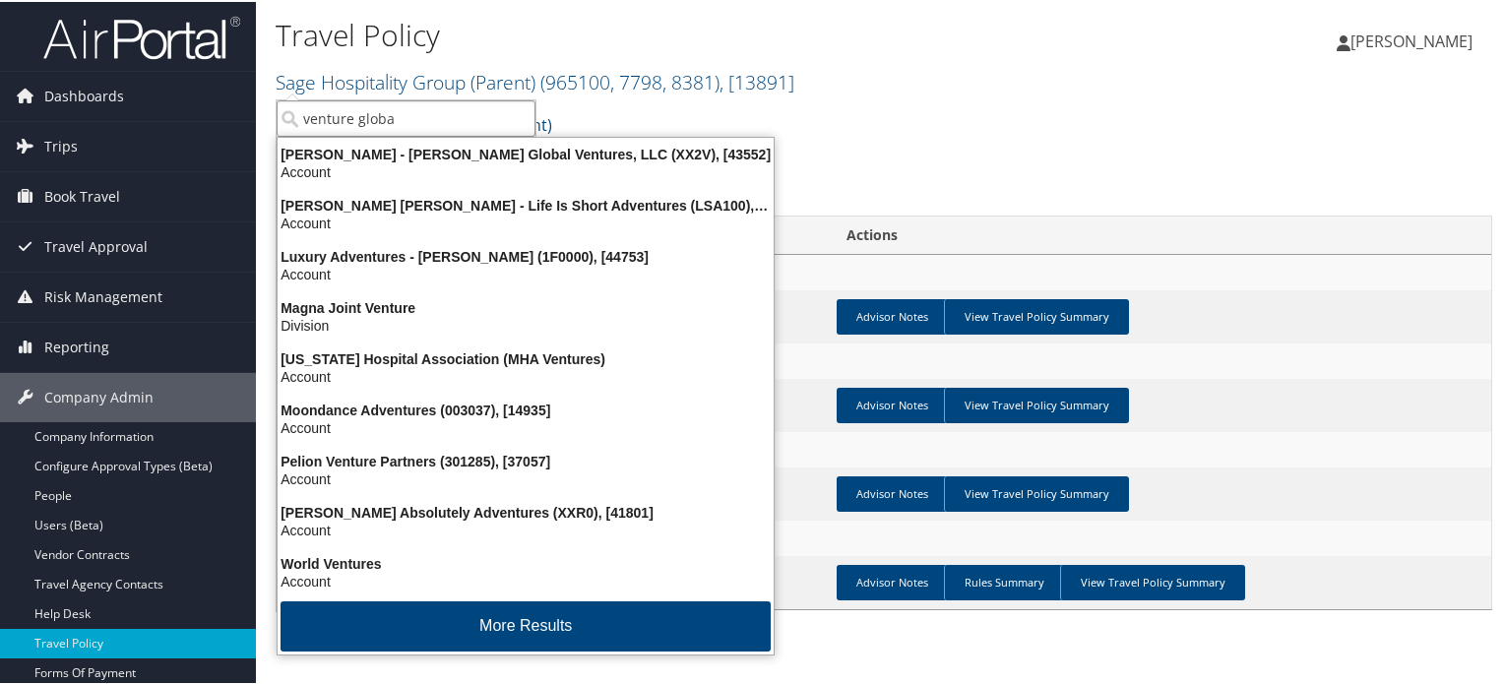
type input "venture global"
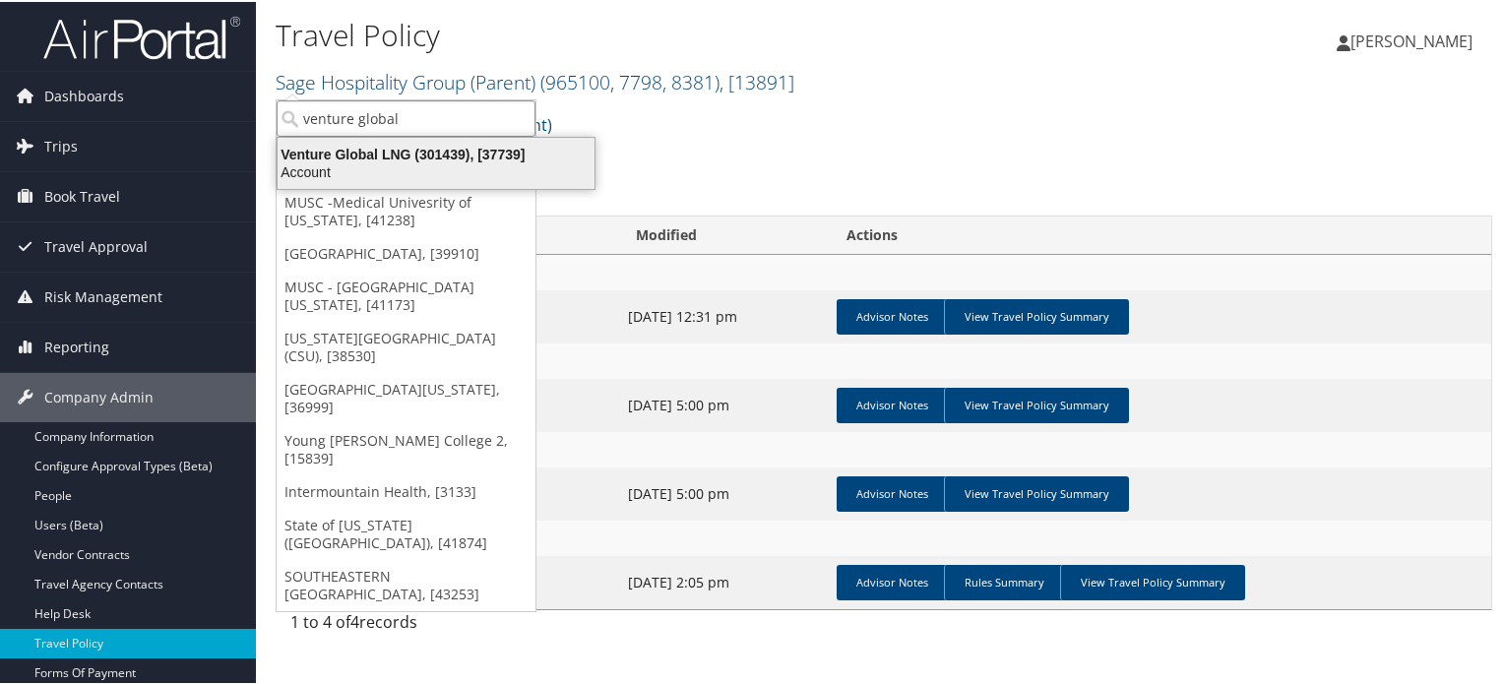
click at [391, 156] on div "Venture Global LNG (301439), [37739]" at bounding box center [436, 153] width 340 height 18
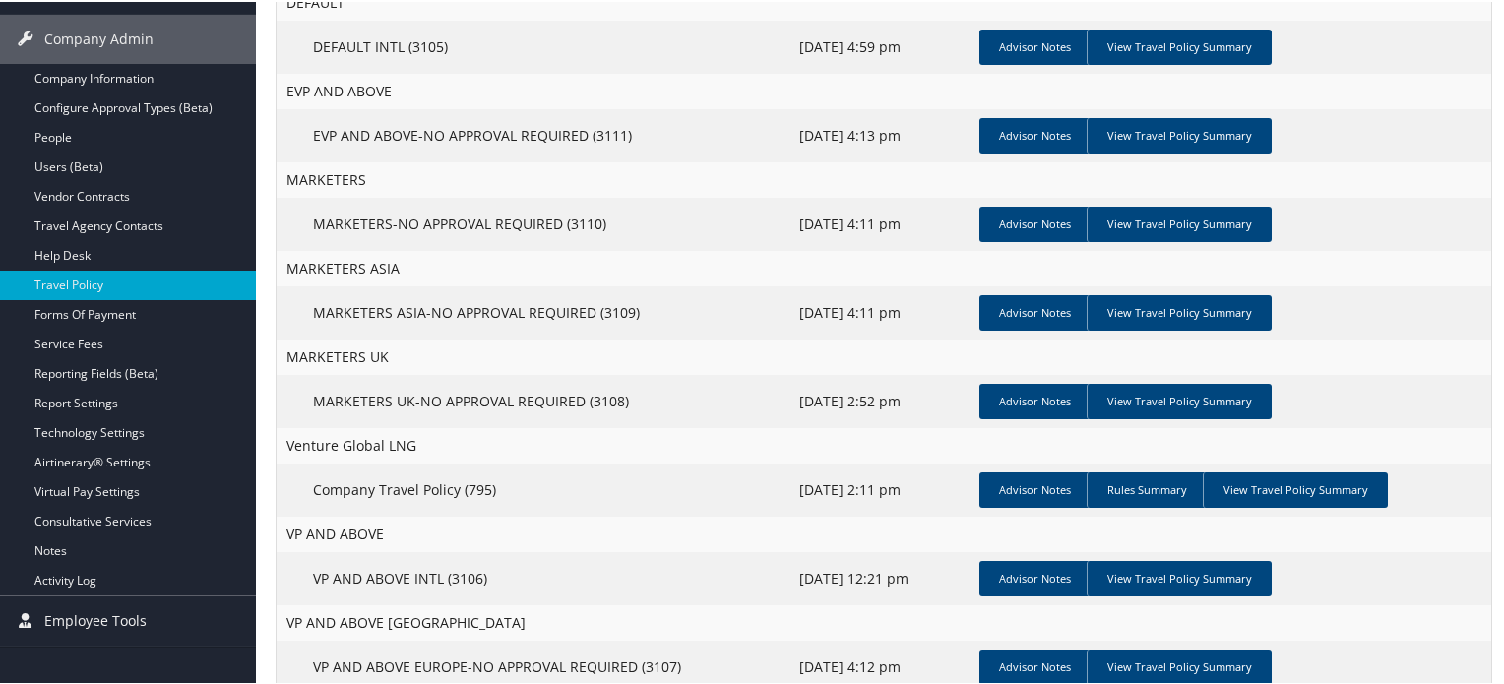
scroll to position [394, 0]
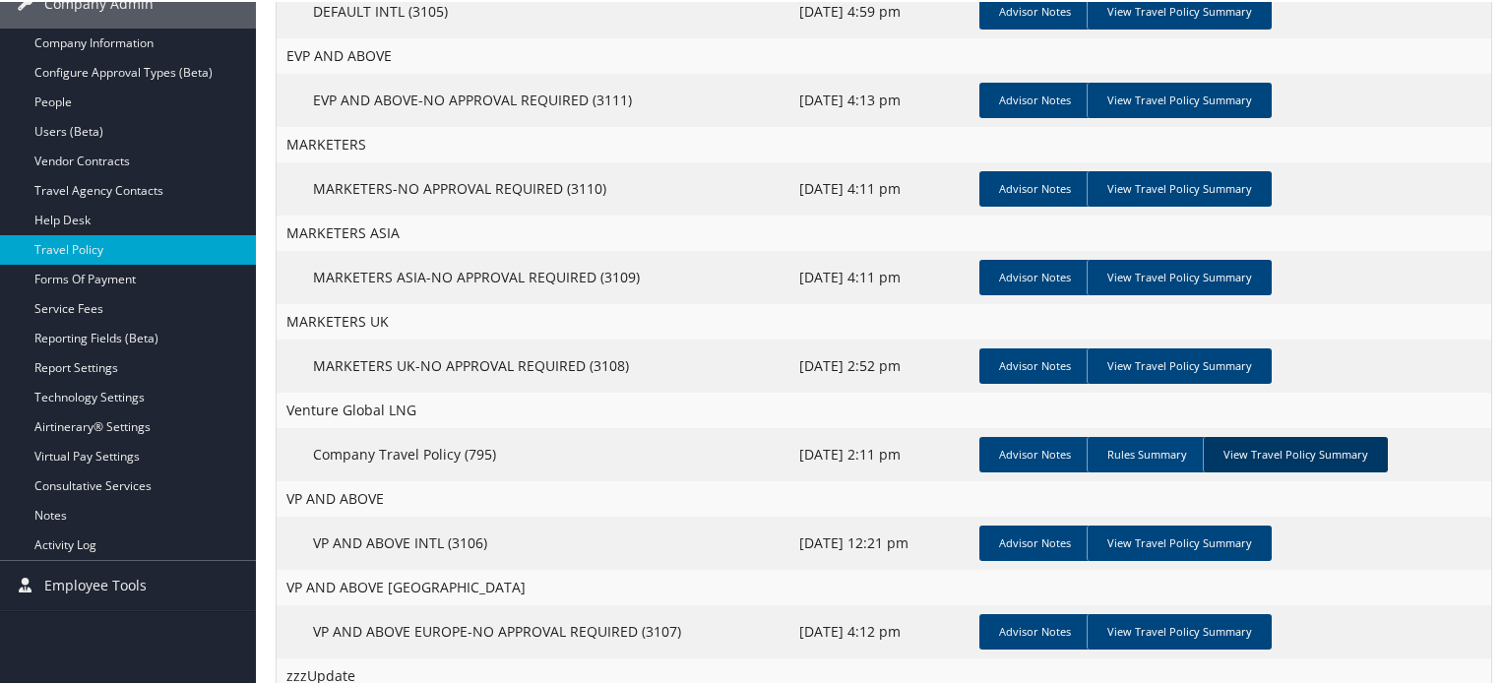
click at [1267, 455] on link "View Travel Policy Summary" at bounding box center [1295, 452] width 185 height 35
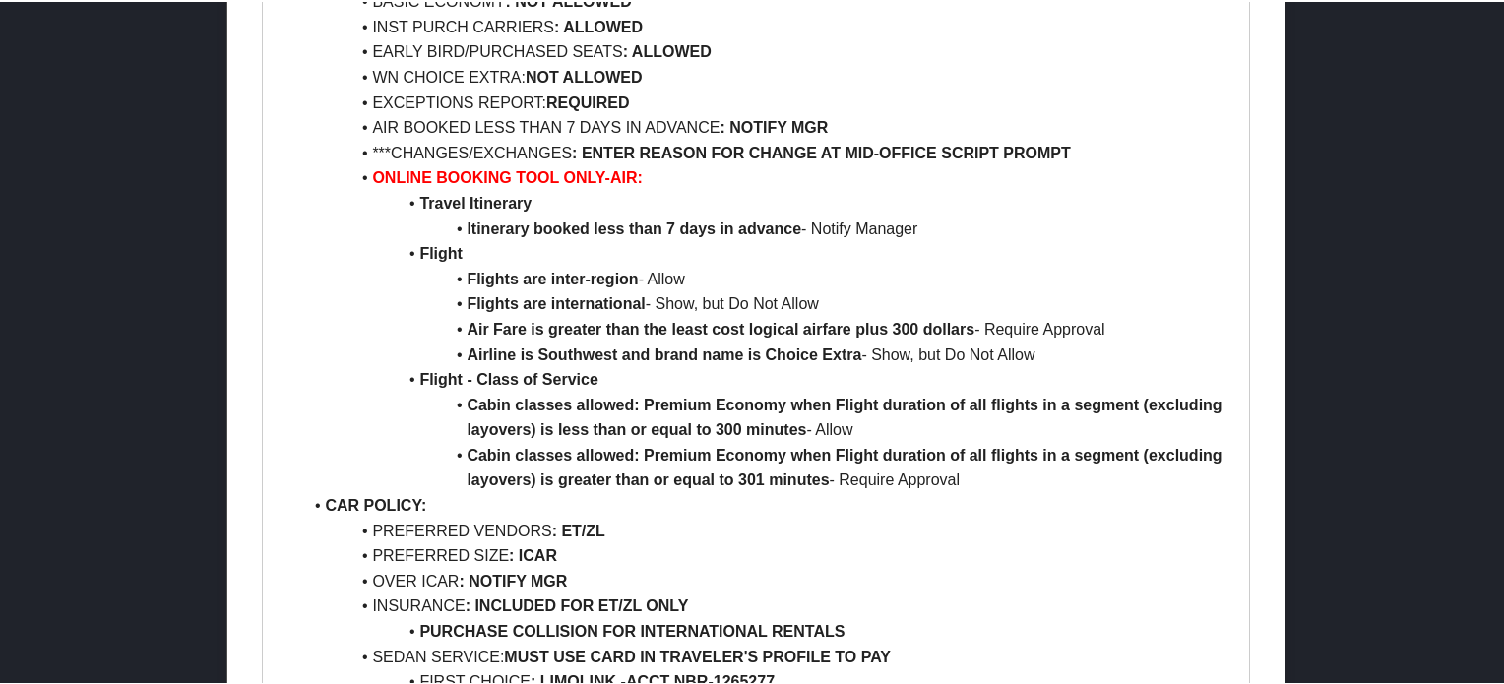
scroll to position [1378, 0]
